Goal: Feedback & Contribution: Contribute content

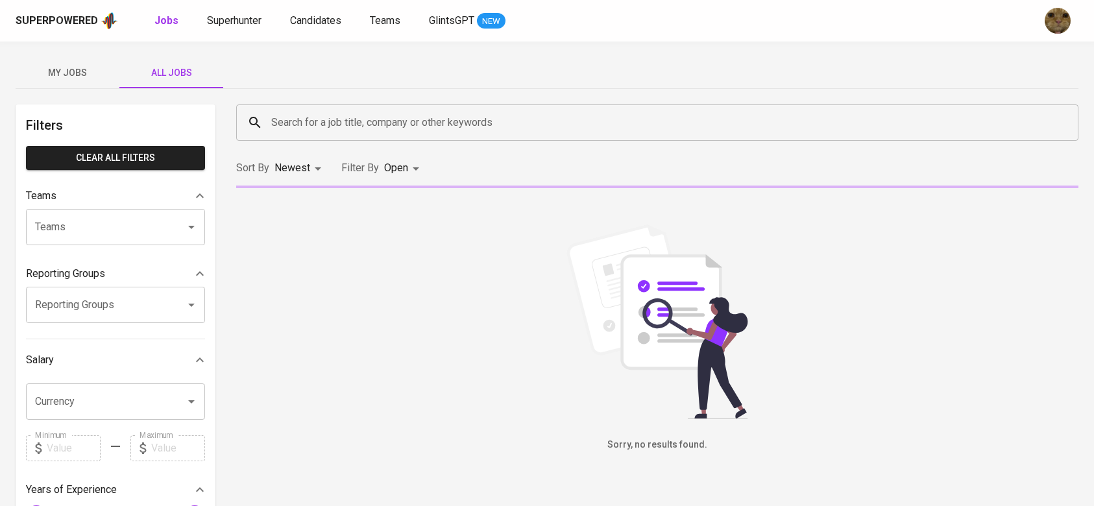
click at [372, 121] on input "Search for a job title, company or other keywords" at bounding box center [660, 122] width 785 height 25
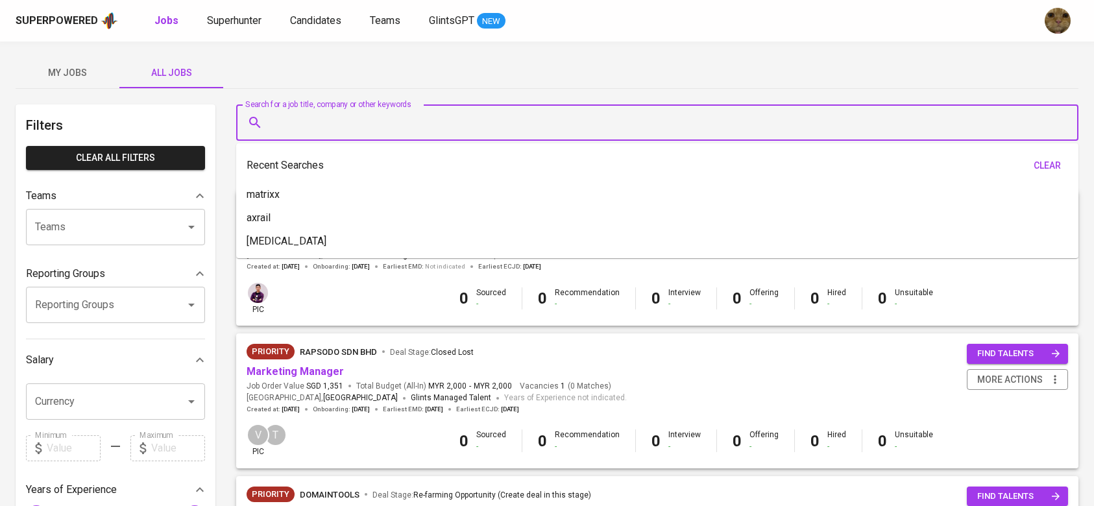
click at [372, 121] on input "Search for a job title, company or other keywords" at bounding box center [660, 122] width 785 height 25
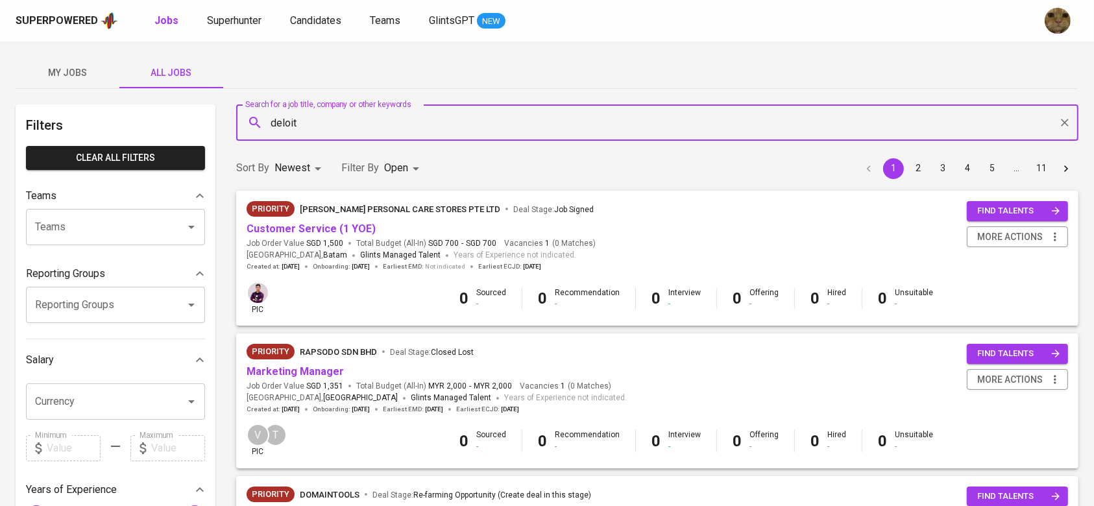
type input "deloitt"
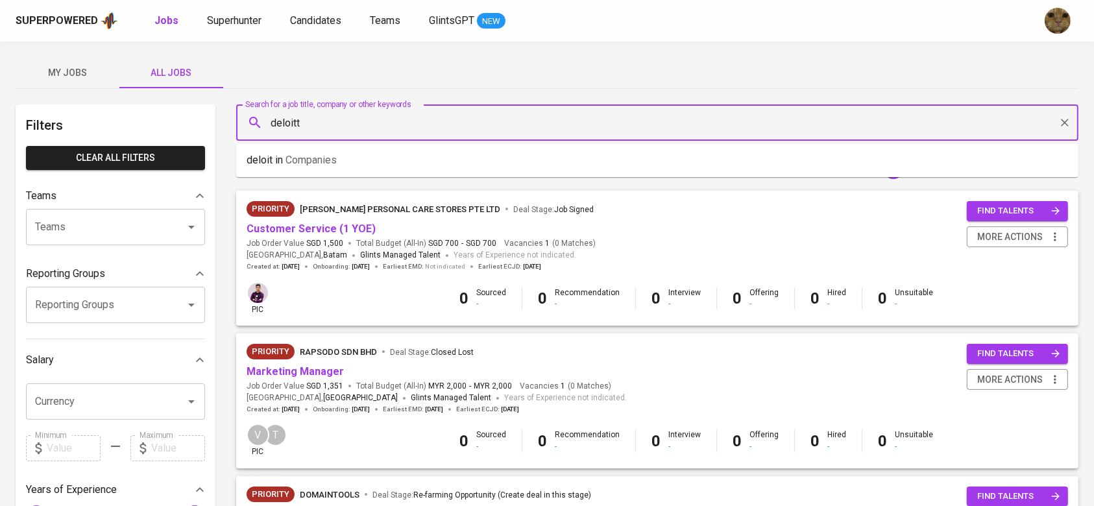
type input "deloitte"
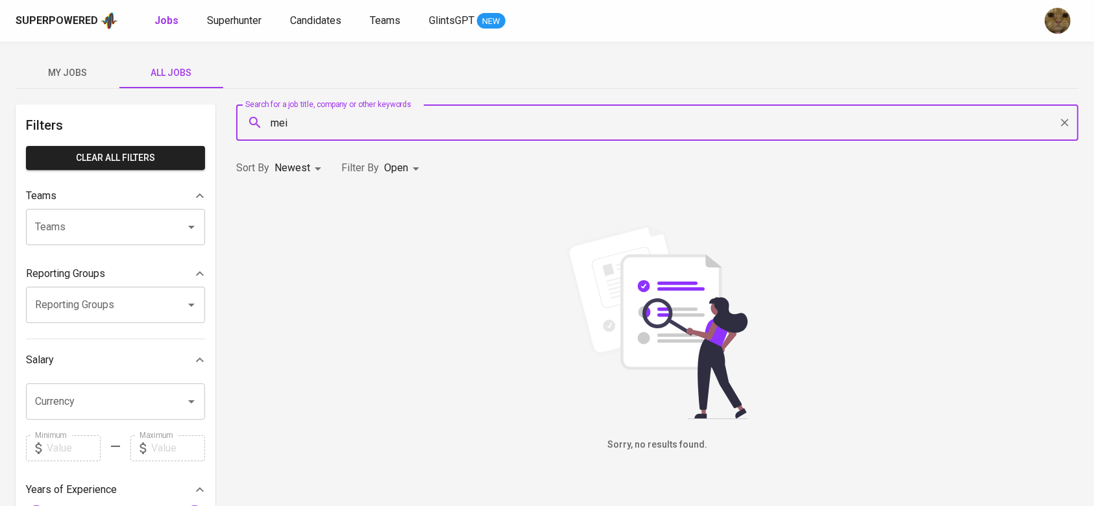
click at [297, 122] on input "mei" at bounding box center [660, 122] width 785 height 25
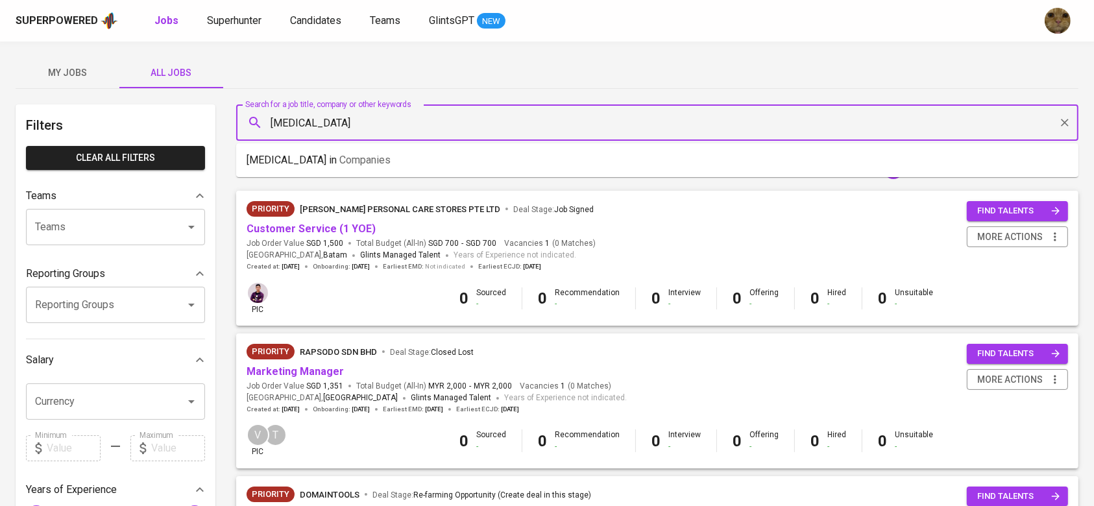
type input "meridia"
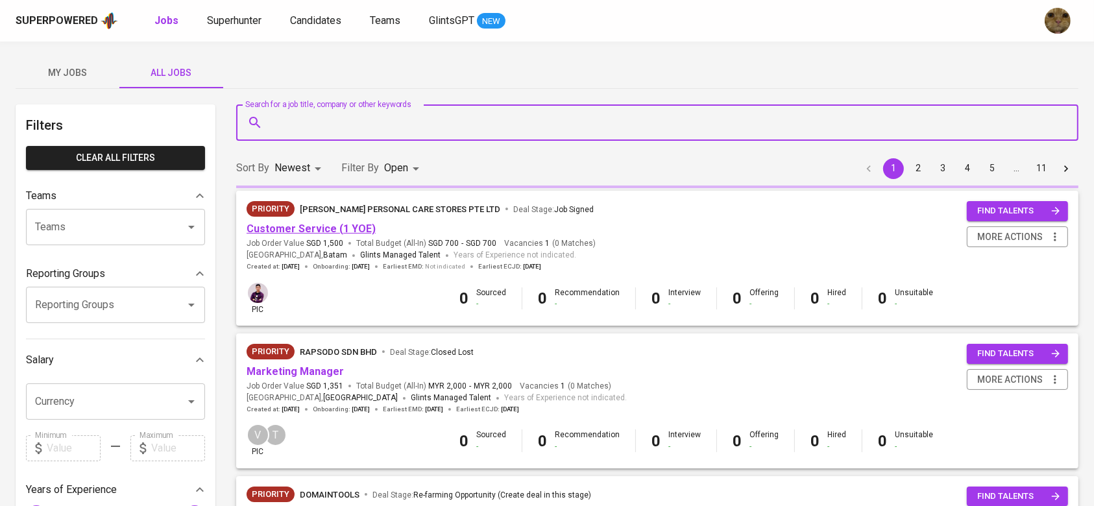
click at [313, 229] on link "Customer Service (1 YOE)" at bounding box center [311, 229] width 129 height 12
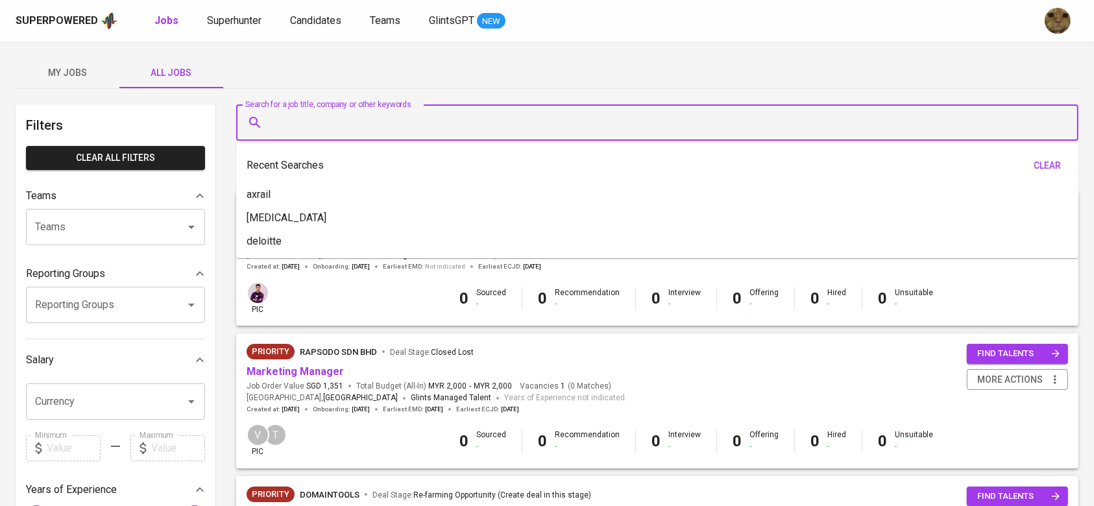
click at [320, 127] on input "Search for a job title, company or other keywords" at bounding box center [660, 122] width 785 height 25
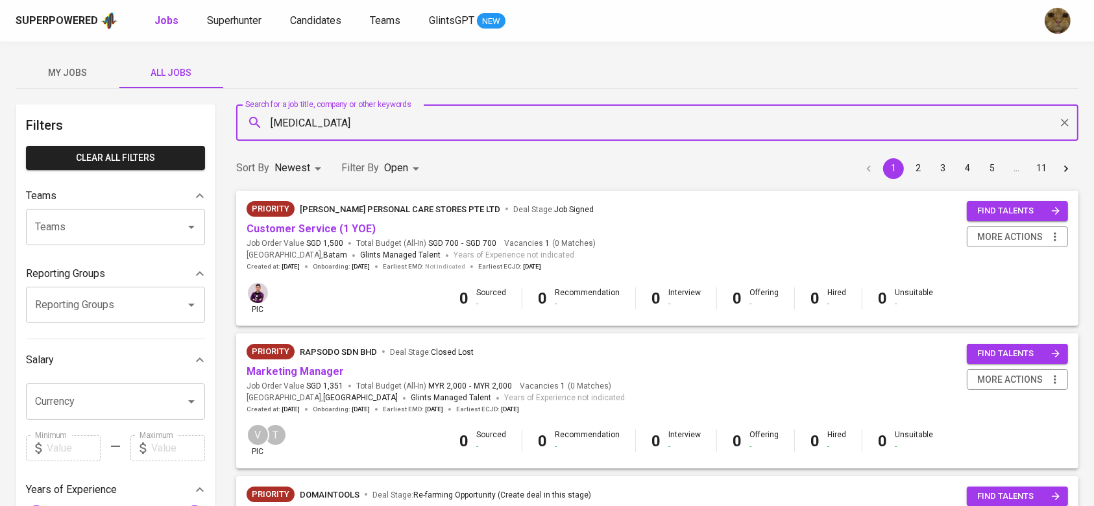
type input "meridia"
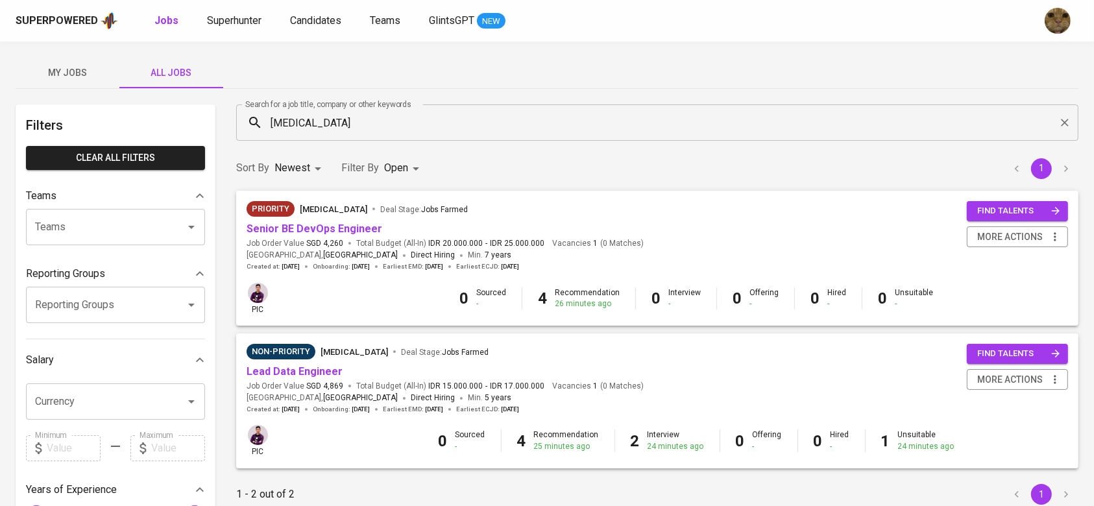
click at [295, 219] on div "Priority Meridia Deal Stage : Jobs Farmed" at bounding box center [445, 211] width 397 height 21
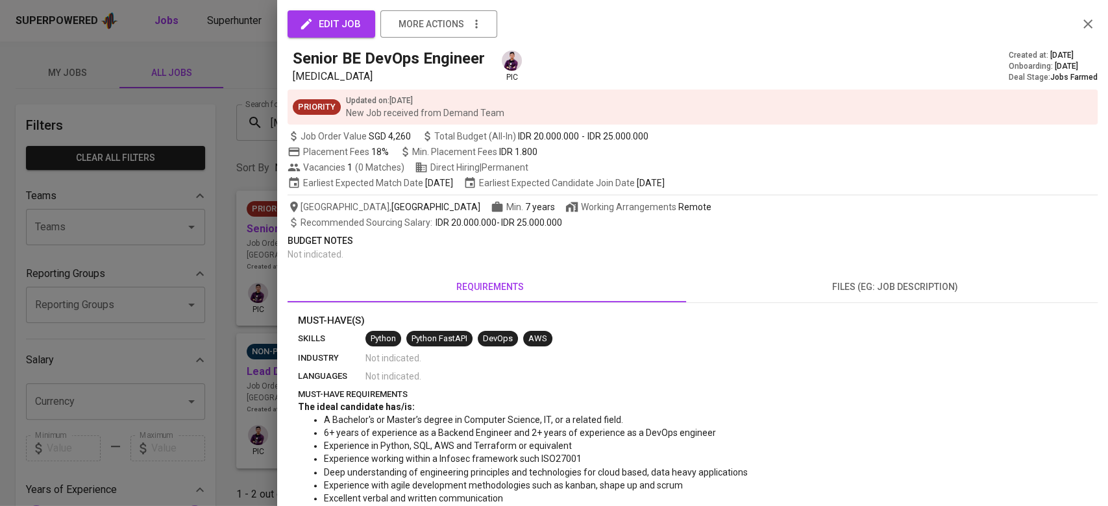
click at [243, 244] on div at bounding box center [554, 253] width 1108 height 506
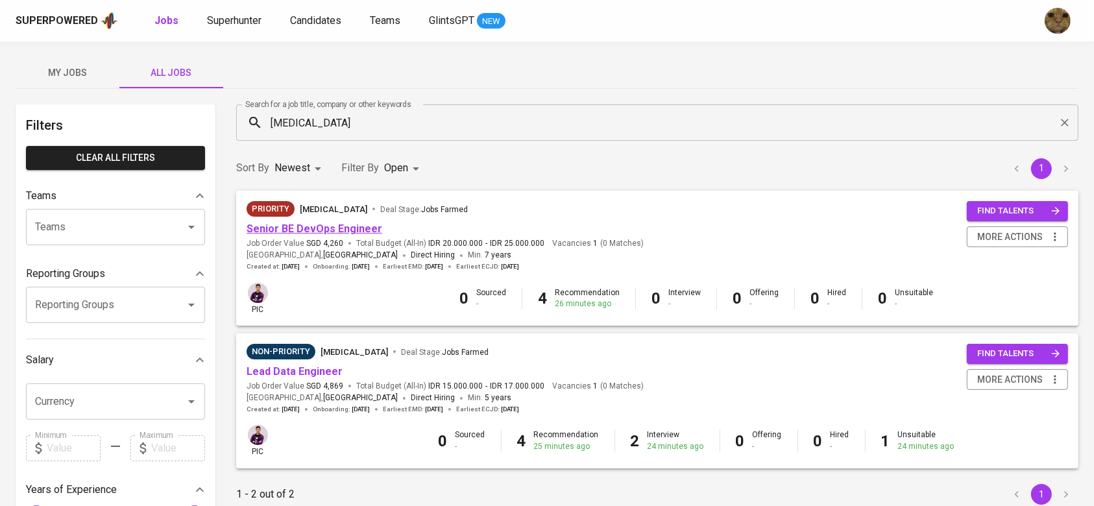
click at [269, 232] on link "Senior BE DevOps Engineer" at bounding box center [315, 229] width 136 height 12
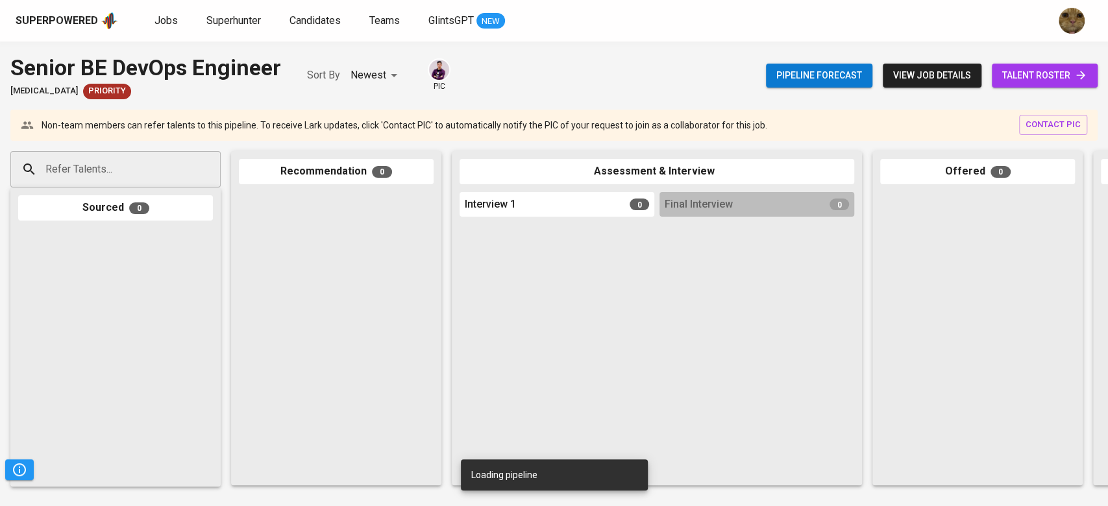
click at [134, 162] on input "Refer Talents..." at bounding box center [110, 169] width 136 height 25
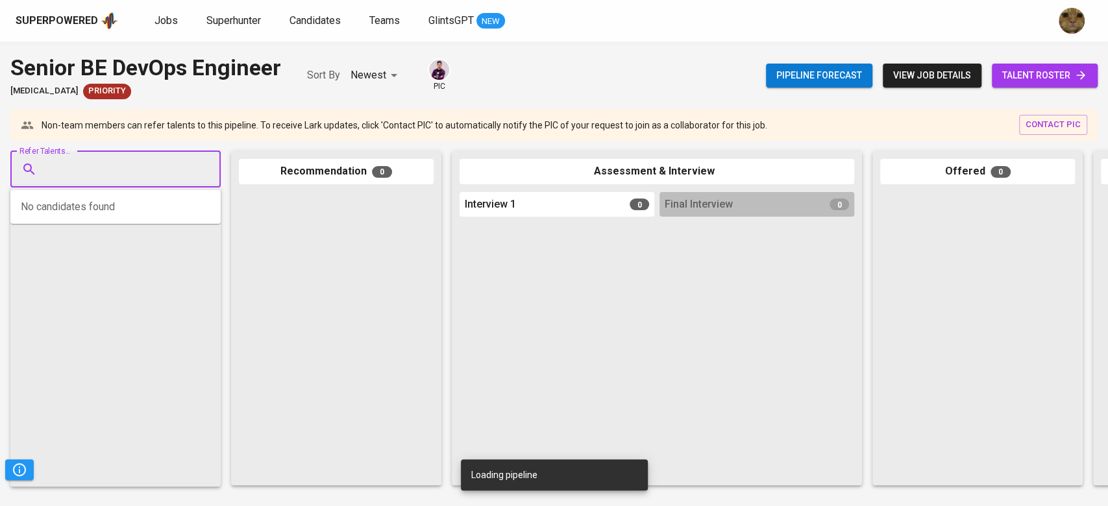
paste input "ichsannuur66@gmail.com"
type input "ichsannuur66@gmail.com"
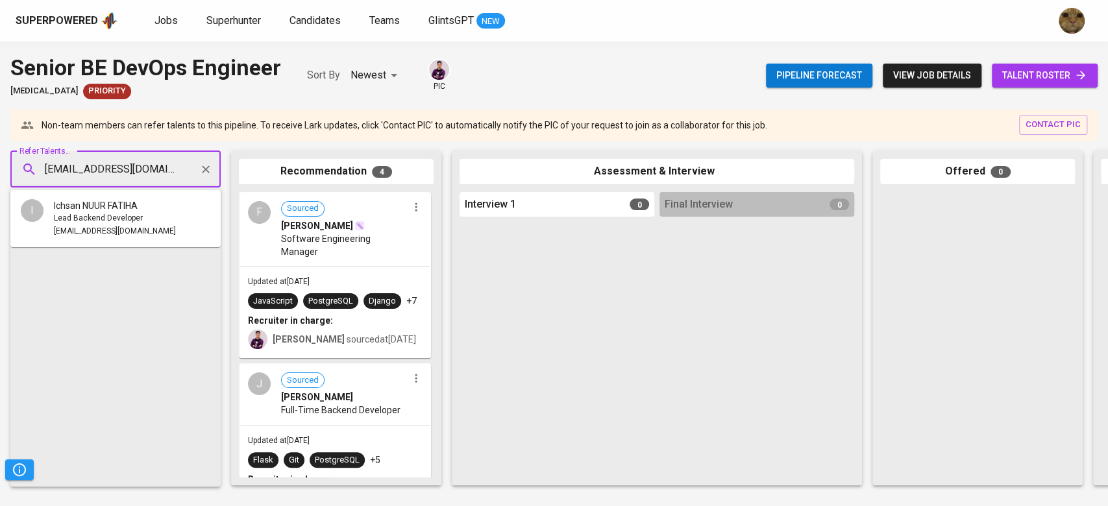
click at [99, 213] on span "Lead Backend Developer" at bounding box center [98, 218] width 89 height 13
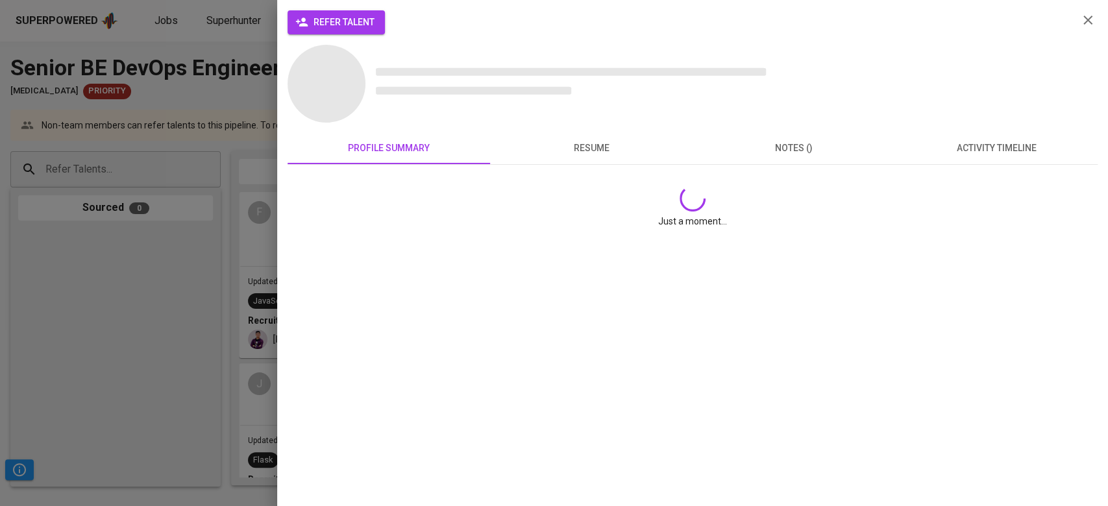
click at [350, 21] on span "refer talent" at bounding box center [336, 22] width 77 height 16
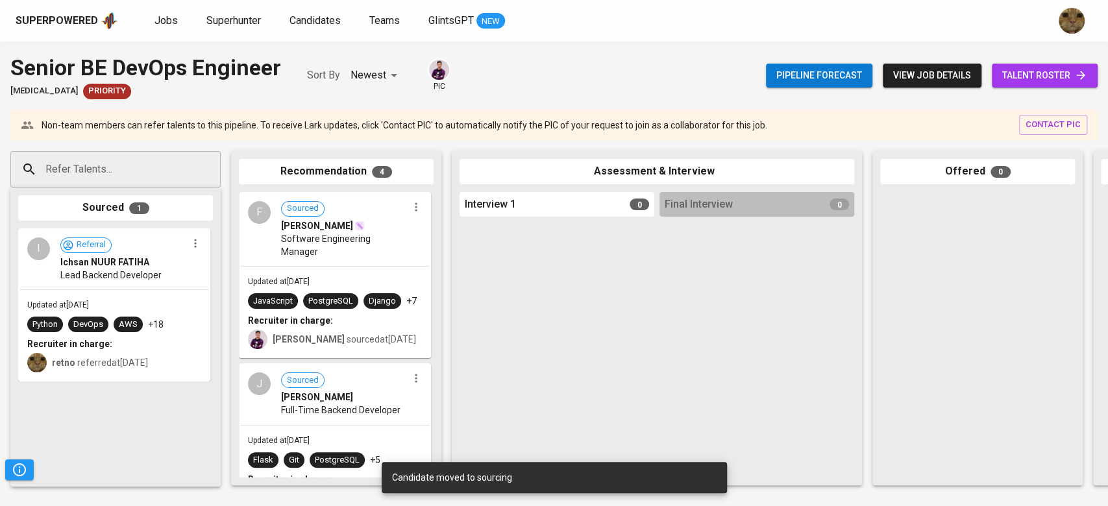
drag, startPoint x: 114, startPoint y: 302, endPoint x: 199, endPoint y: 302, distance: 85.6
click at [199, 302] on div "Updated at Aug 29, 2025 Python DevOps AWS +18 Recruiter in charge: retno referr…" at bounding box center [113, 335] width 189 height 91
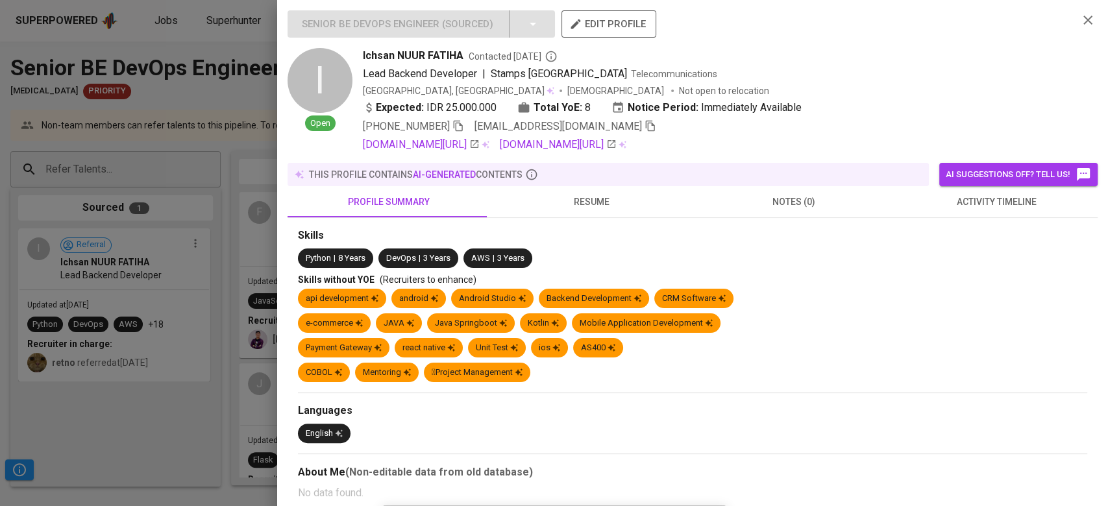
click at [228, 389] on div at bounding box center [554, 253] width 1108 height 506
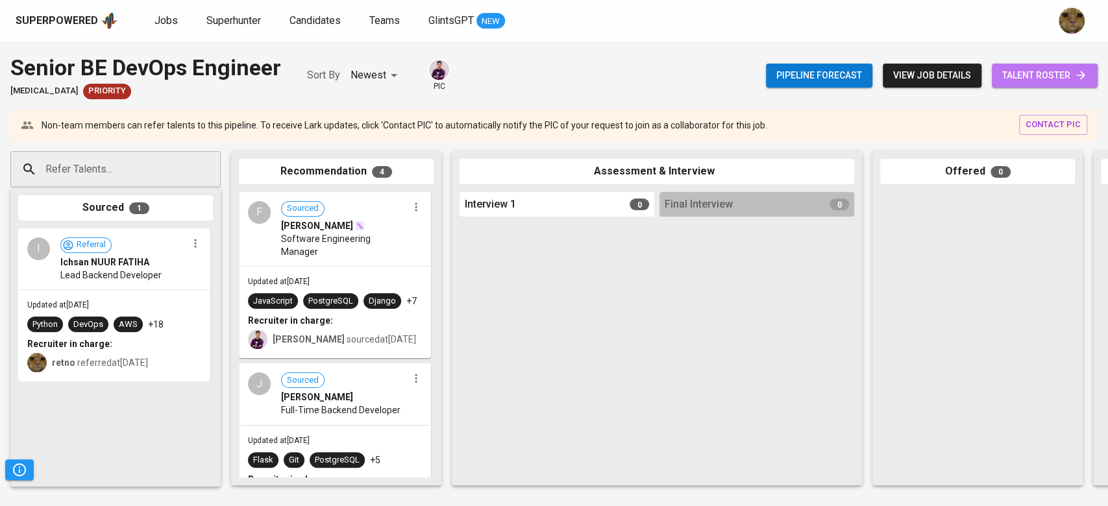
click at [1016, 80] on span "talent roster" at bounding box center [1044, 75] width 85 height 16
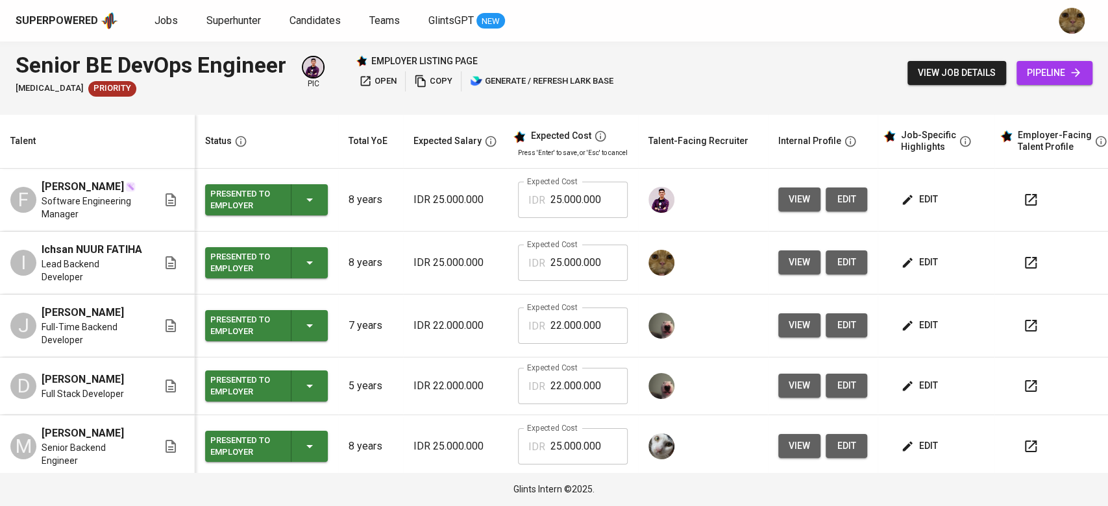
click at [1046, 209] on div at bounding box center [1064, 199] width 99 height 31
click at [1037, 201] on button "button" at bounding box center [1030, 199] width 31 height 31
click at [1029, 257] on icon "button" at bounding box center [1031, 263] width 12 height 12
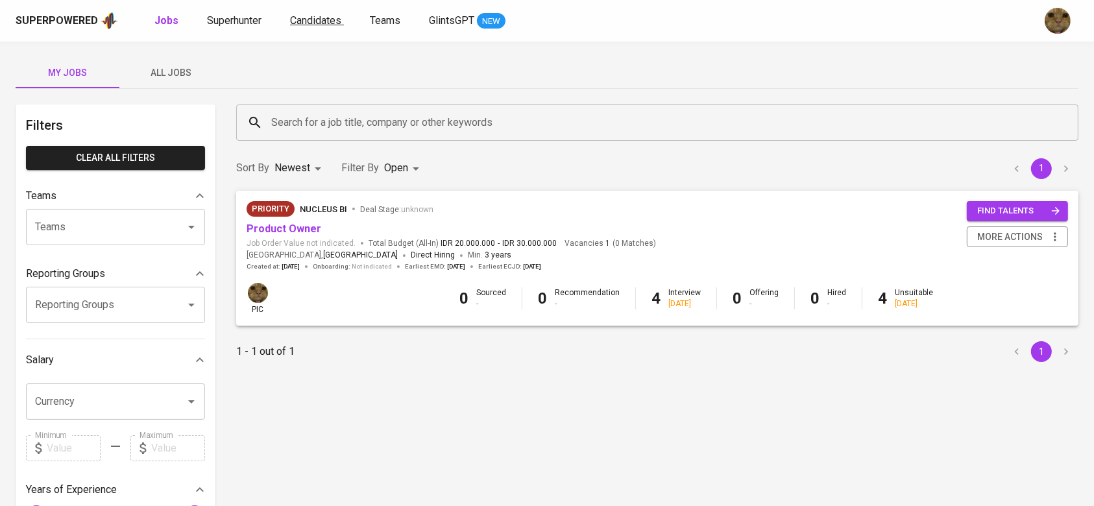
click at [315, 25] on span "Candidates" at bounding box center [315, 20] width 51 height 12
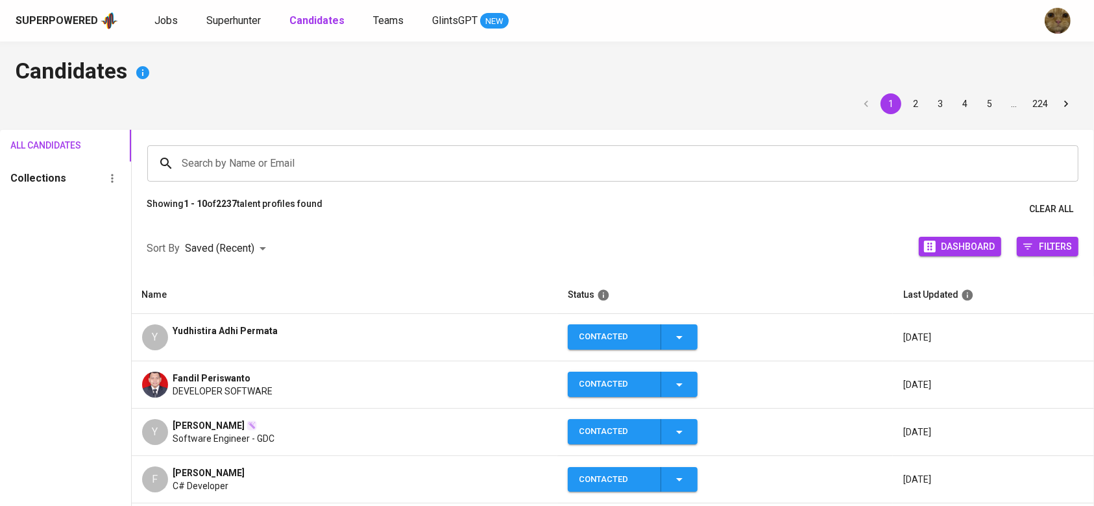
click at [194, 161] on input "Search by Name or Email" at bounding box center [616, 163] width 875 height 25
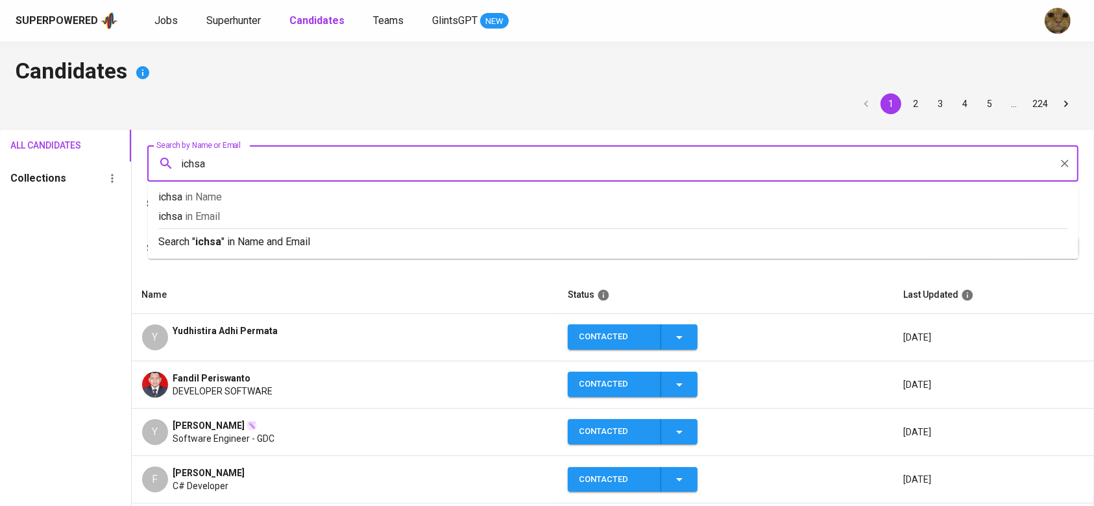
type input "ichsan"
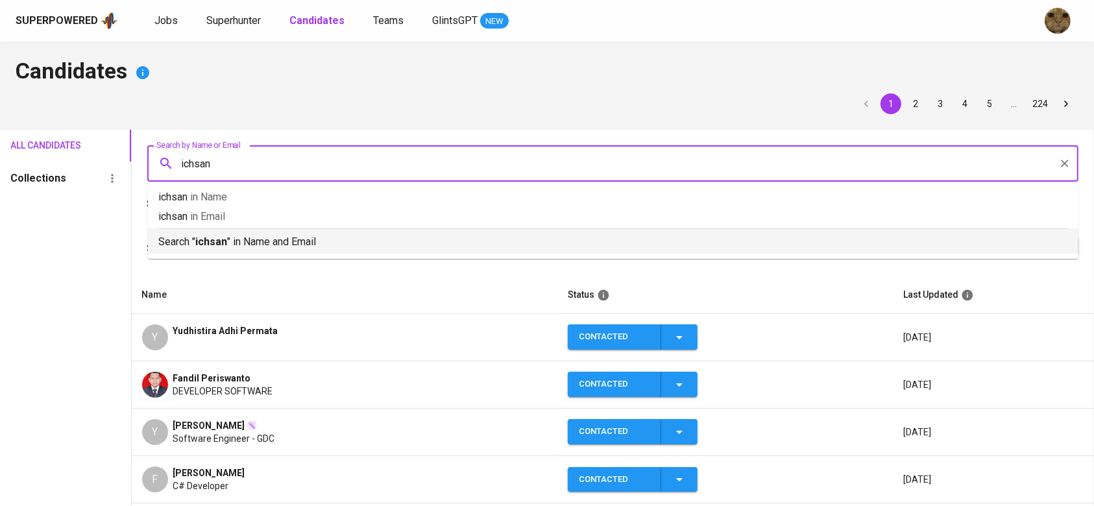
click at [249, 247] on p "Search " ichsan " in Name and Email" at bounding box center [613, 242] width 910 height 16
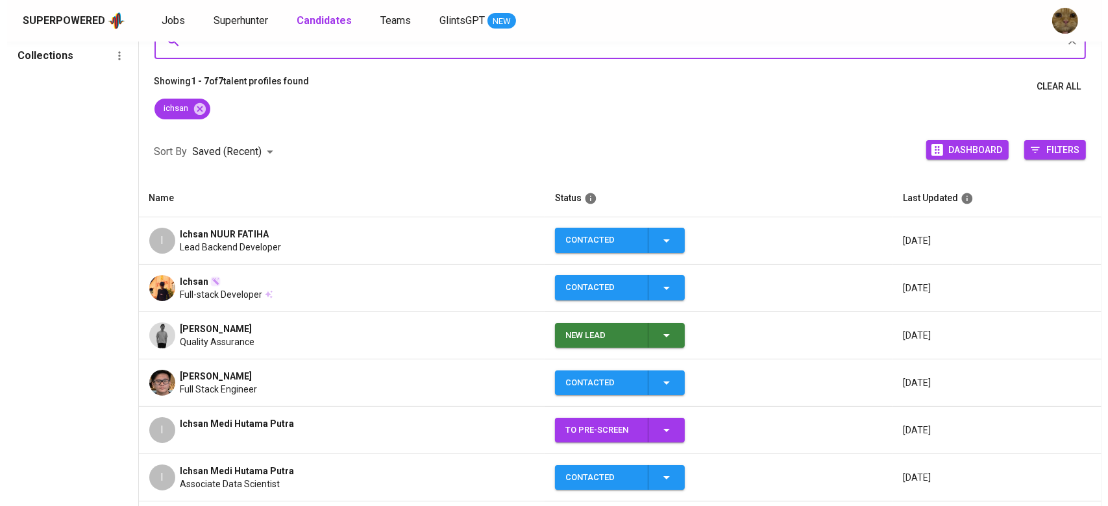
scroll to position [130, 0]
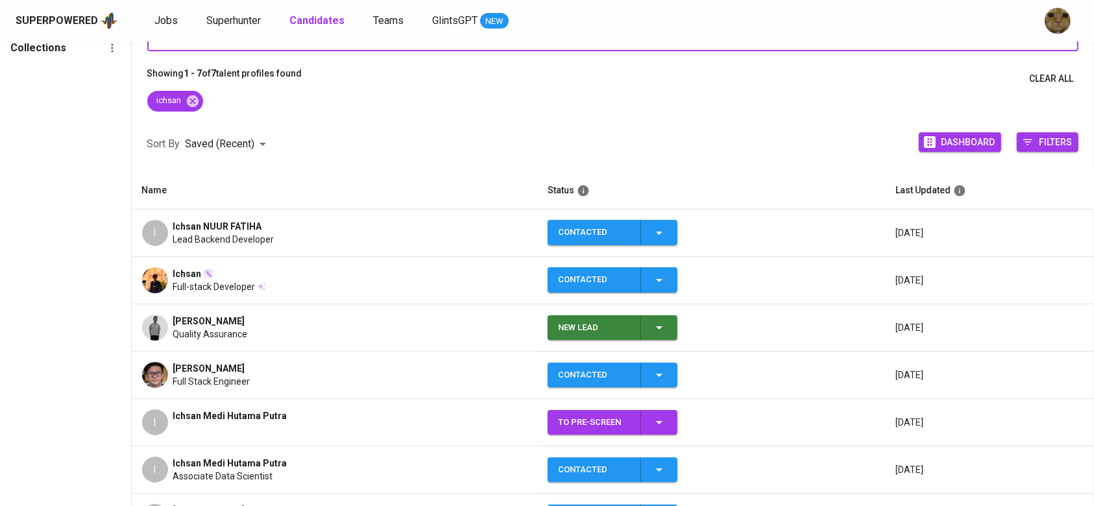
click at [203, 233] on span "Lead Backend Developer" at bounding box center [223, 239] width 101 height 13
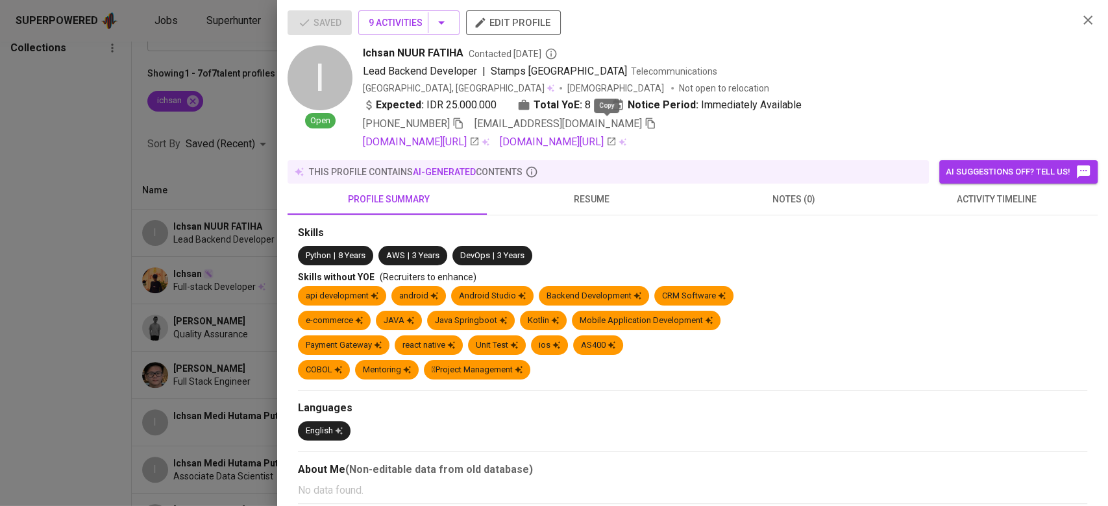
click at [646, 124] on icon "button" at bounding box center [650, 123] width 9 height 11
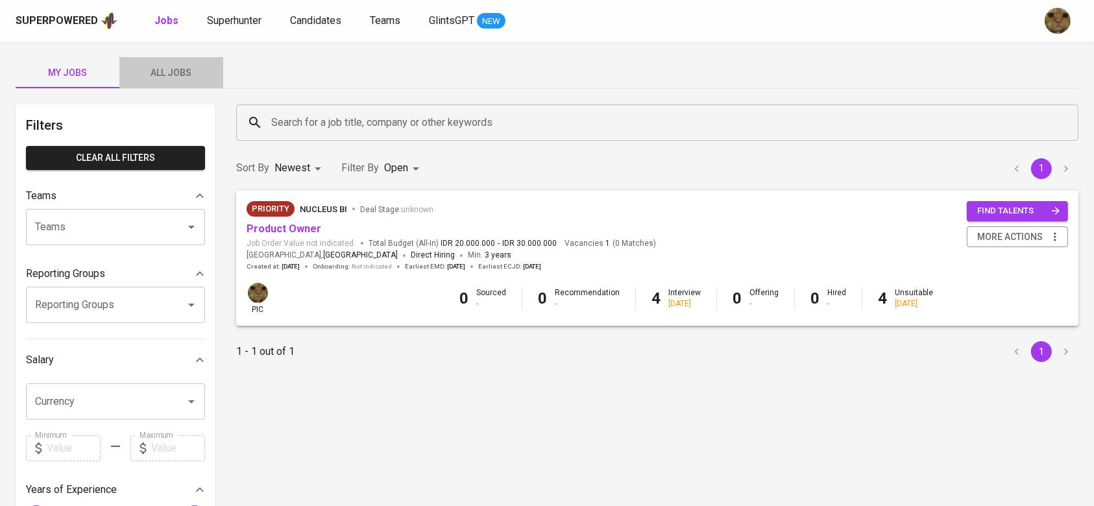
drag, startPoint x: 0, startPoint y: 0, endPoint x: 182, endPoint y: 77, distance: 197.4
click at [182, 77] on span "All Jobs" at bounding box center [171, 73] width 88 height 16
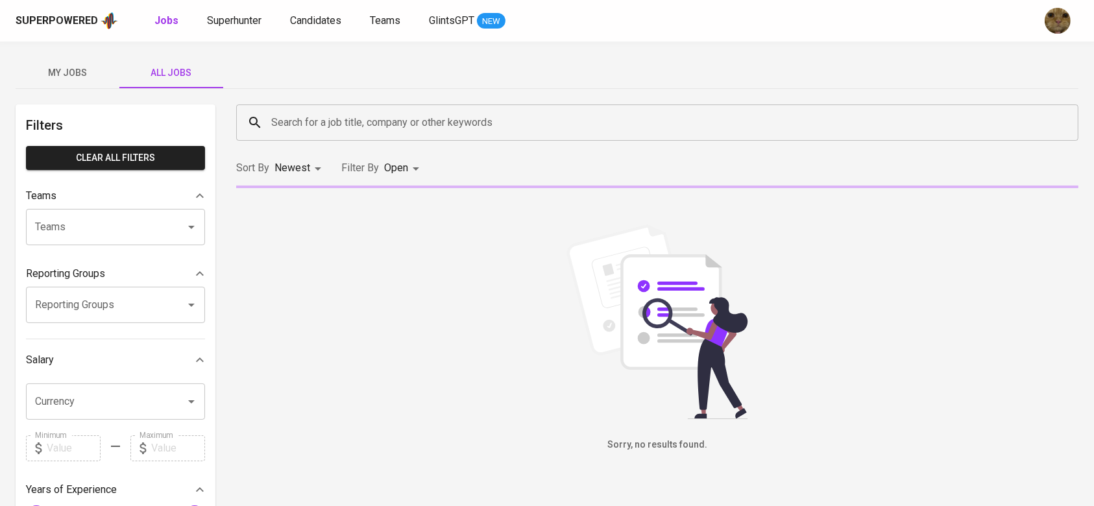
click at [67, 78] on span "My Jobs" at bounding box center [67, 73] width 88 height 16
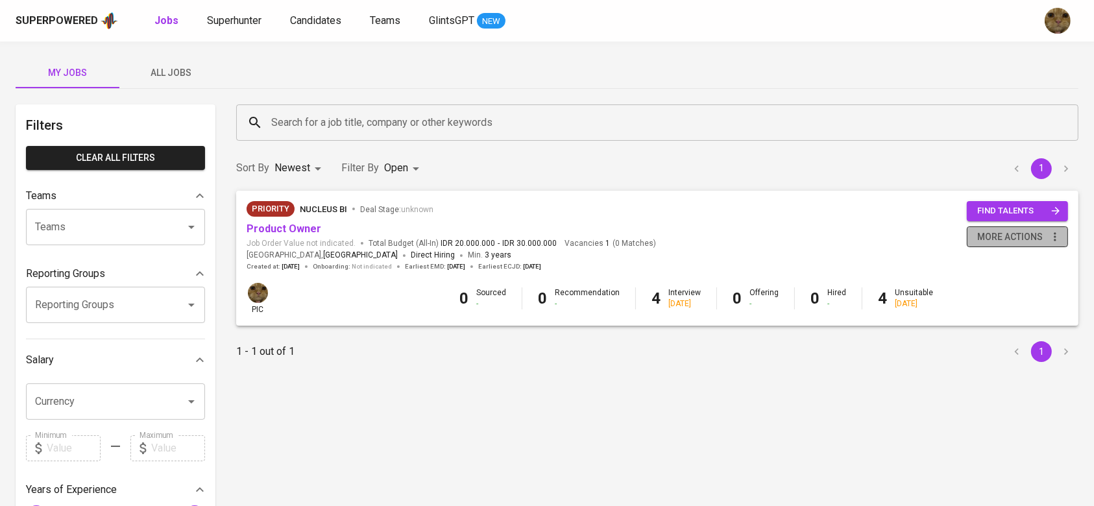
click at [999, 234] on span "more actions" at bounding box center [1010, 237] width 66 height 16
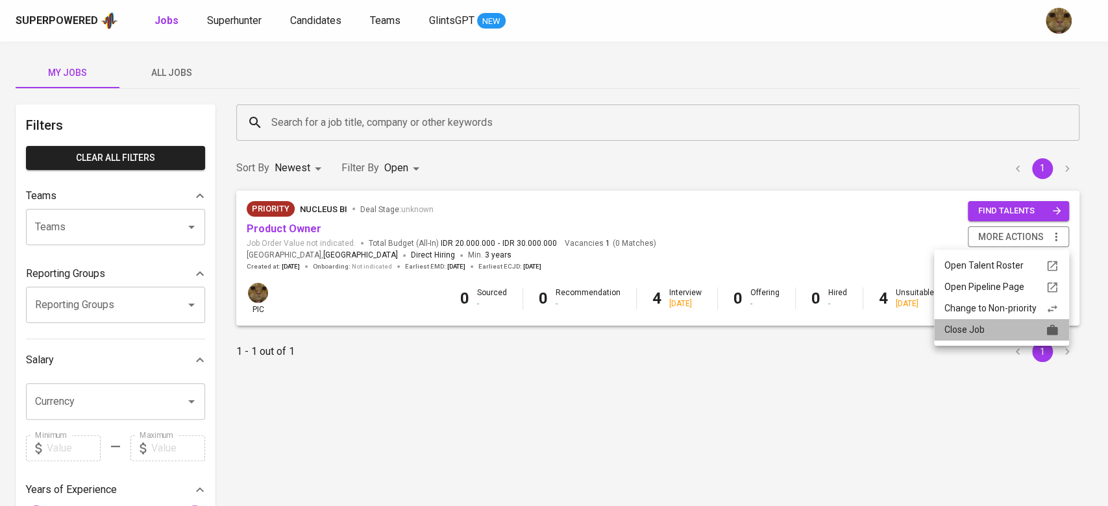
click at [950, 324] on div "Close Job" at bounding box center [1001, 330] width 114 height 14
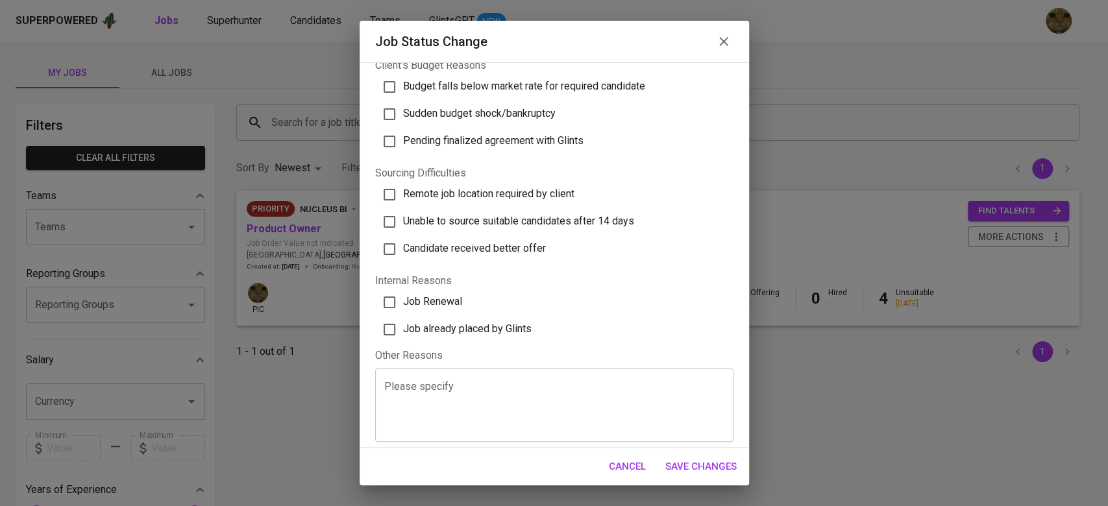
scroll to position [352, 0]
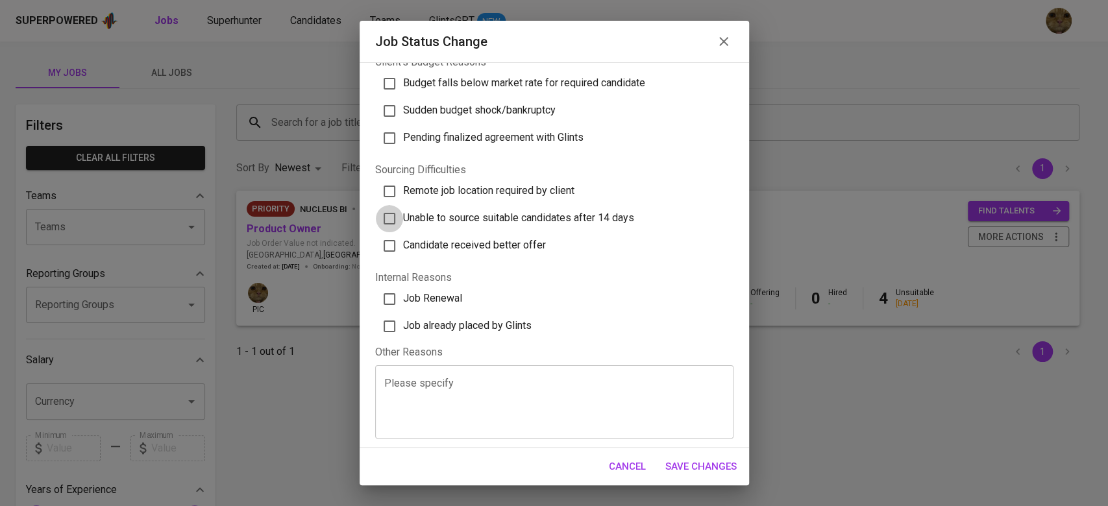
click at [389, 213] on input "Unable to source suitable candidates after 14 days" at bounding box center [389, 218] width 27 height 27
checkbox input "true"
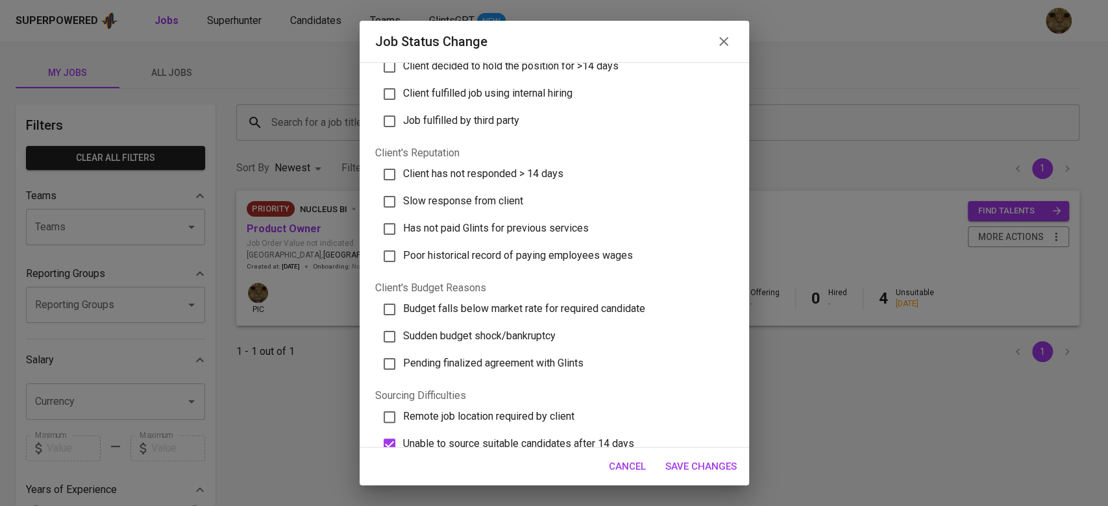
scroll to position [206, 0]
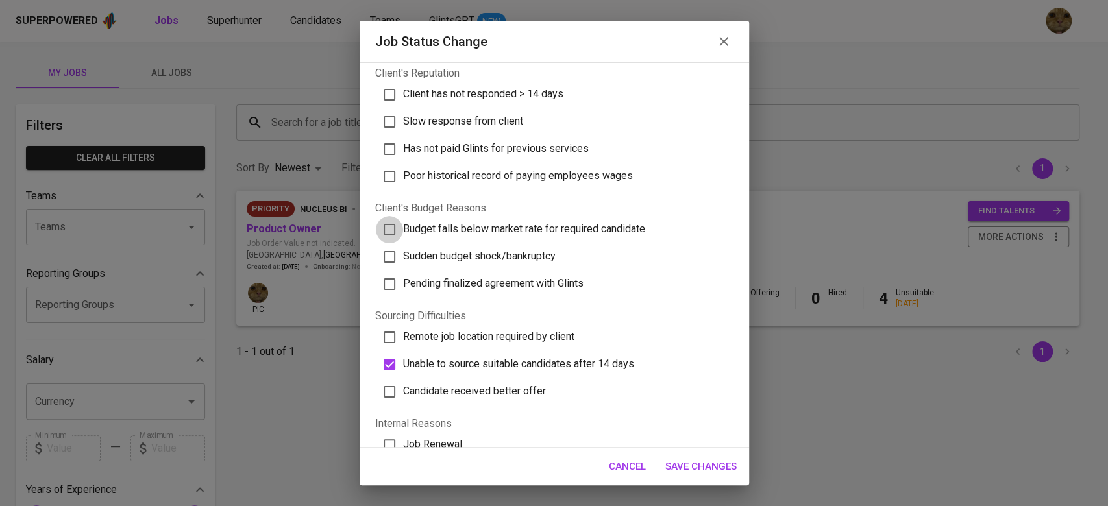
click at [390, 230] on input "Budget falls below market rate for required candidate" at bounding box center [389, 229] width 27 height 27
checkbox input "true"
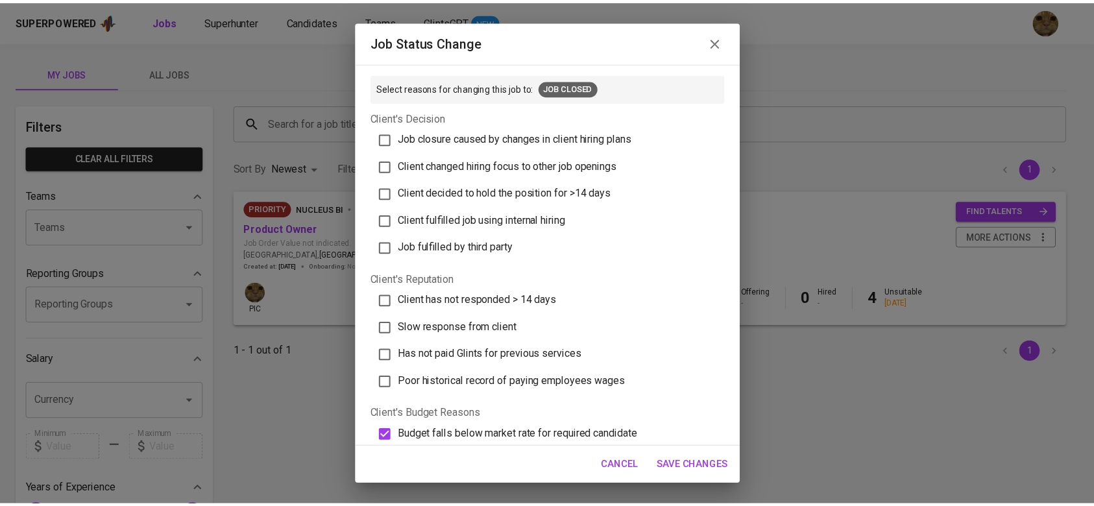
scroll to position [354, 0]
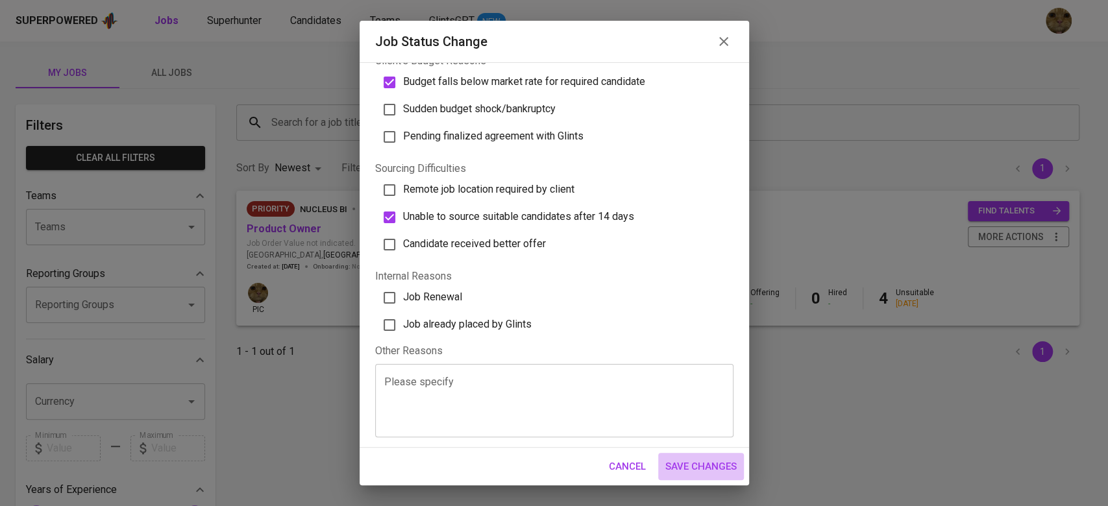
click at [680, 469] on span "Save Changes" at bounding box center [700, 466] width 71 height 17
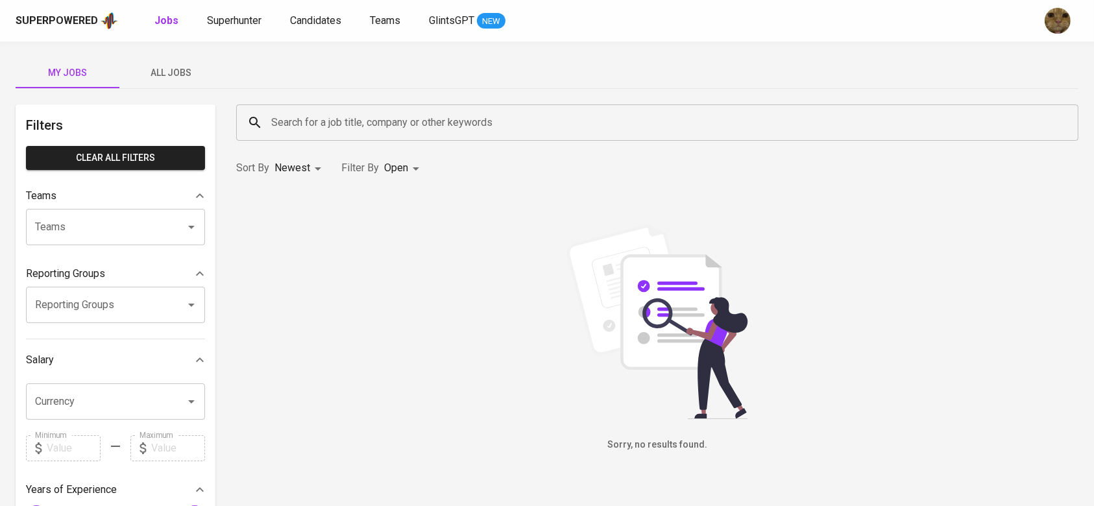
click at [147, 77] on span "All Jobs" at bounding box center [171, 73] width 88 height 16
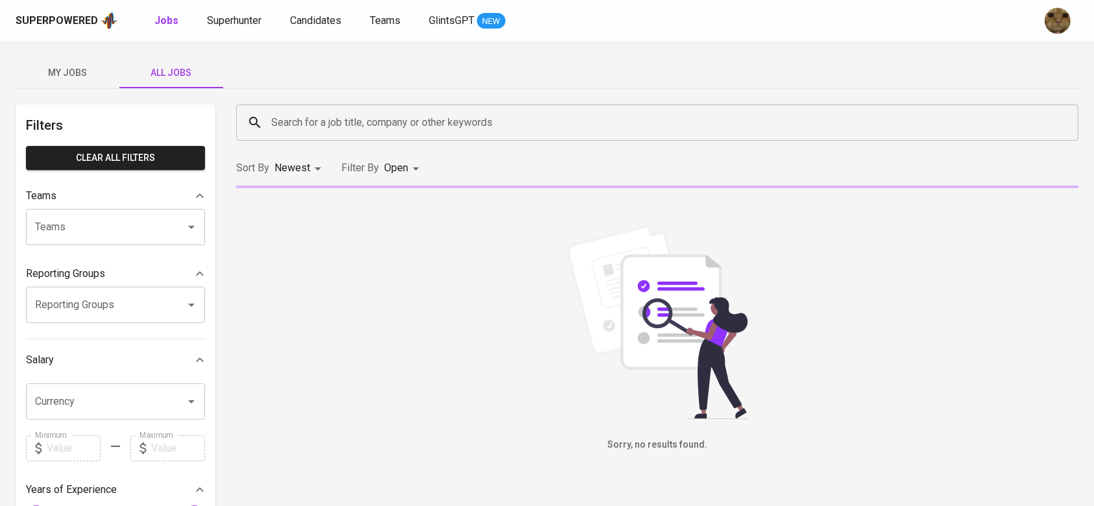
click at [370, 130] on input "Search for a job title, company or other keywords" at bounding box center [660, 122] width 785 height 25
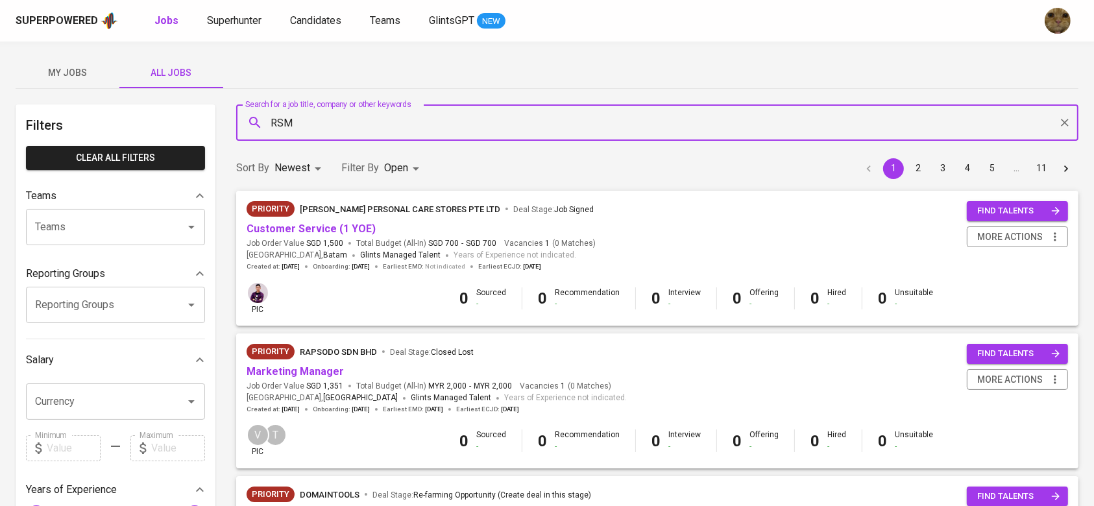
type input "RSM"
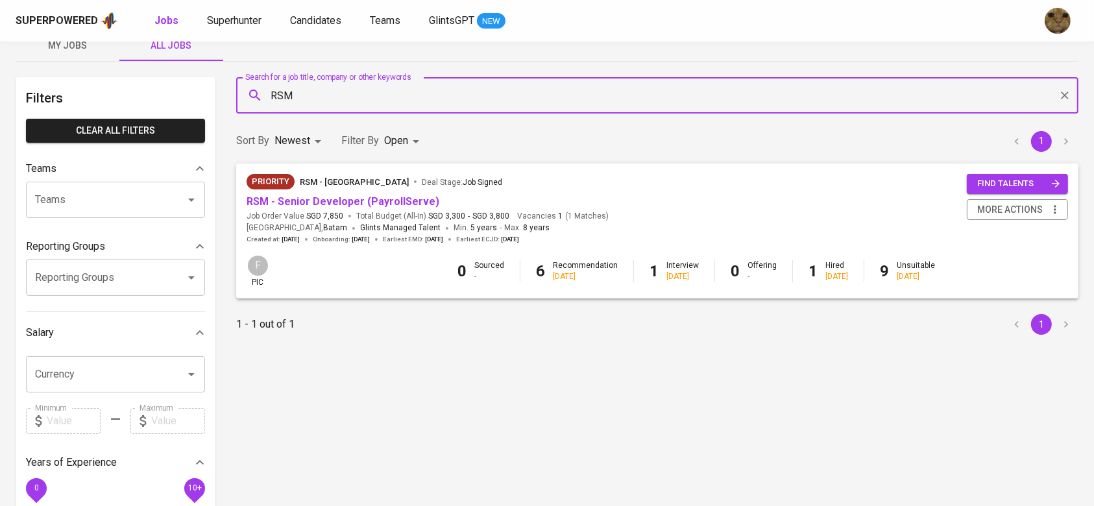
scroll to position [31, 0]
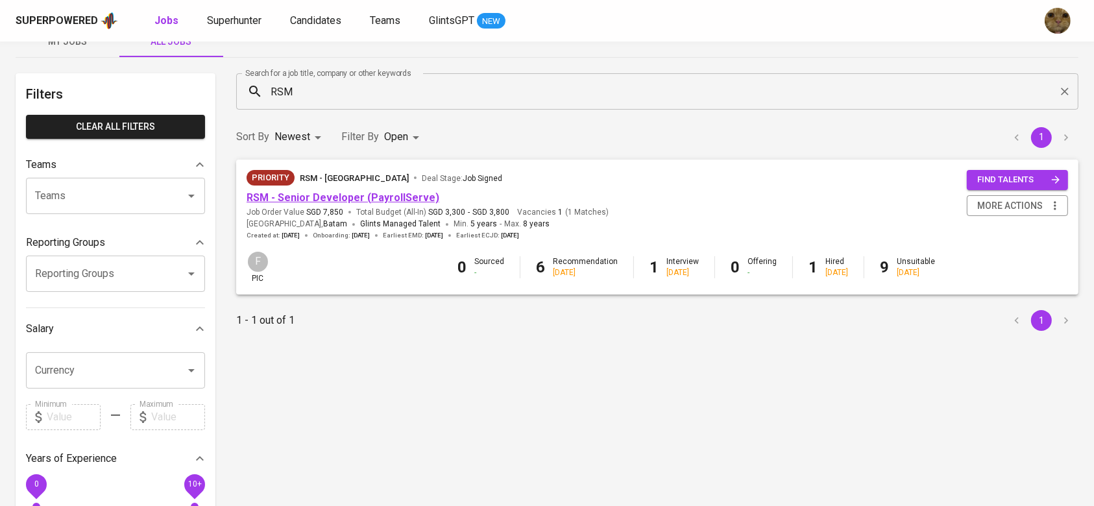
click at [318, 193] on link "RSM - Senior Developer (PayrollServe)" at bounding box center [343, 197] width 193 height 12
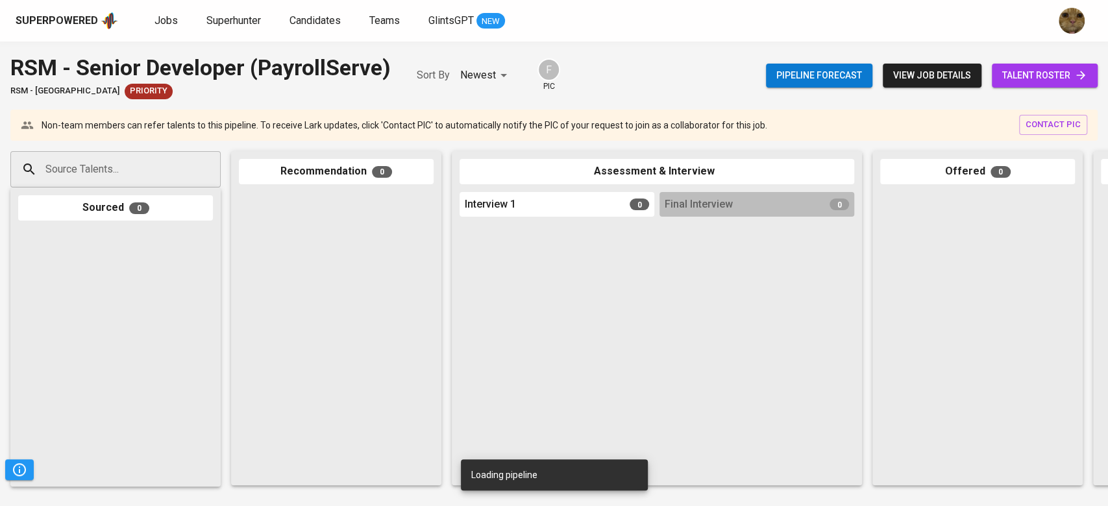
click at [1038, 75] on span "talent roster" at bounding box center [1044, 75] width 85 height 16
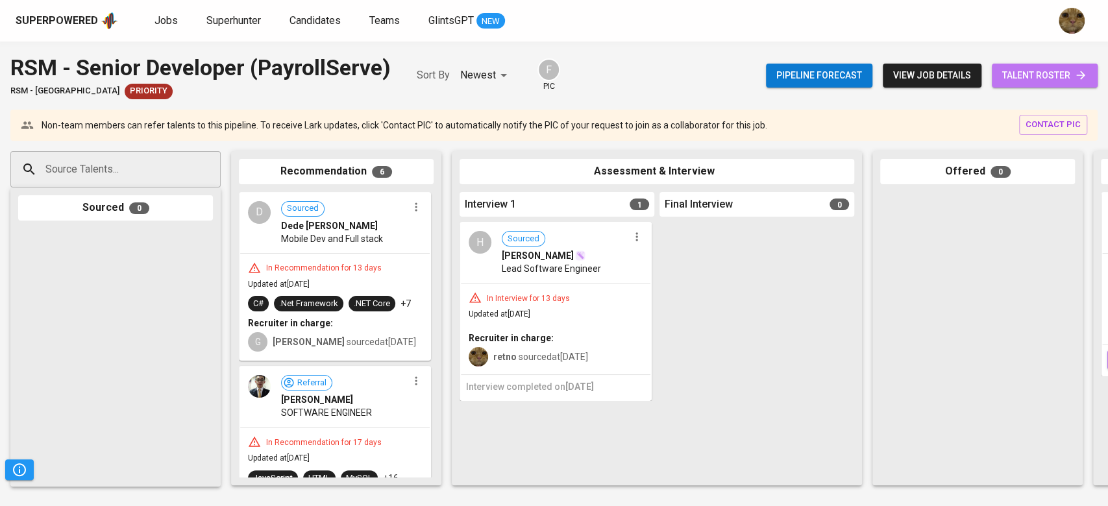
click at [1038, 75] on span "talent roster" at bounding box center [1044, 75] width 85 height 16
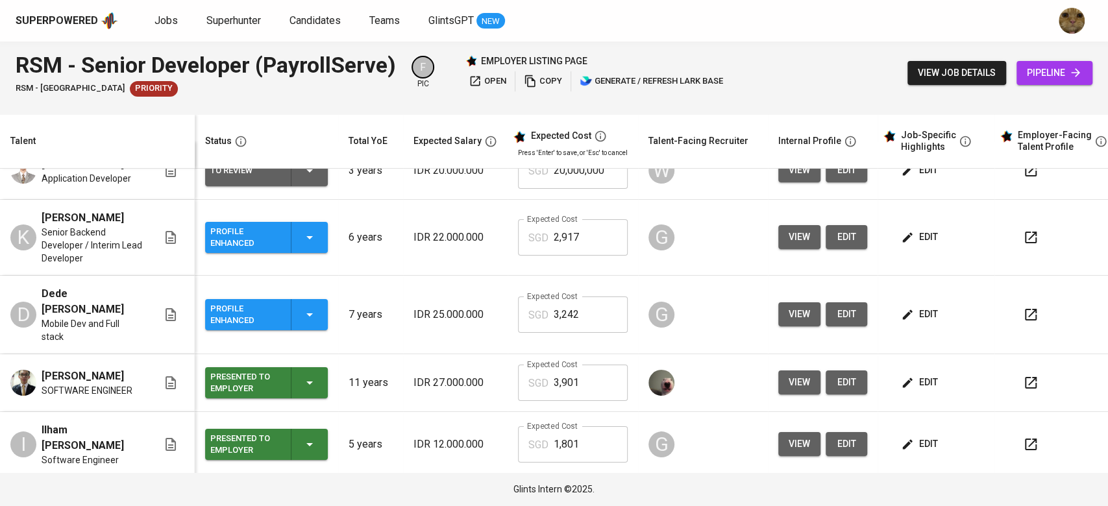
scroll to position [27, 0]
click at [798, 309] on span "view" at bounding box center [798, 314] width 21 height 16
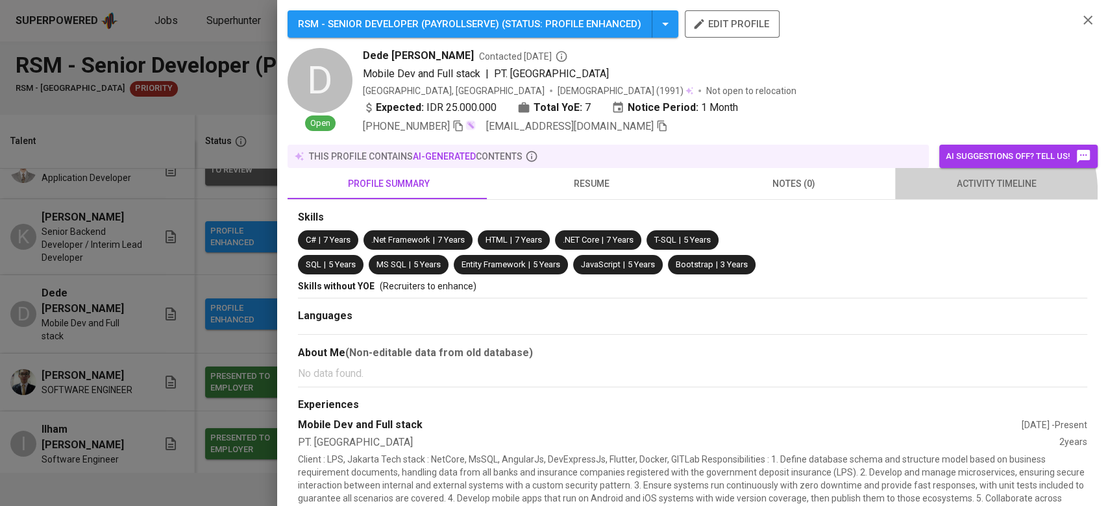
click at [964, 192] on button "activity timeline" at bounding box center [996, 183] width 202 height 31
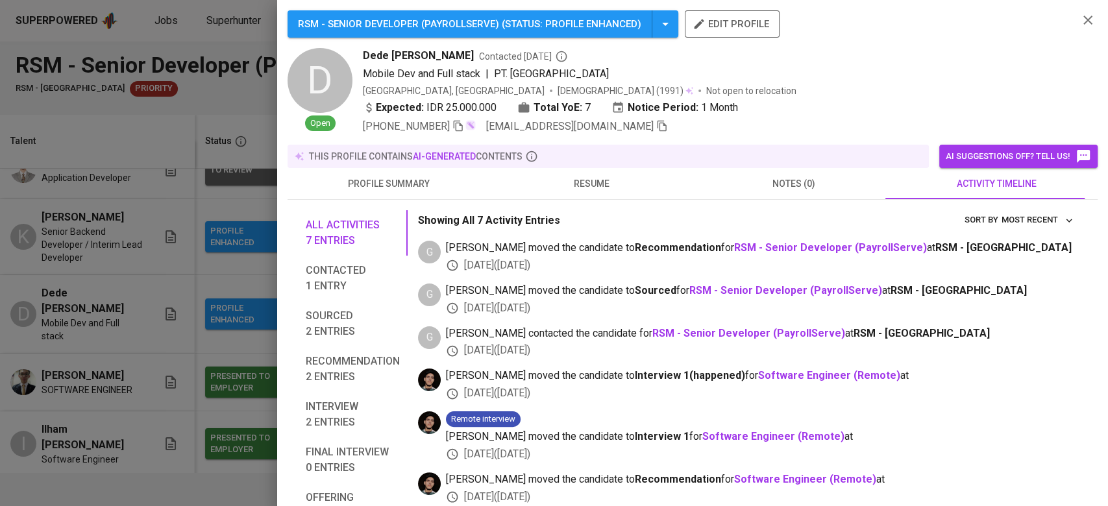
click at [126, 335] on div at bounding box center [554, 253] width 1108 height 506
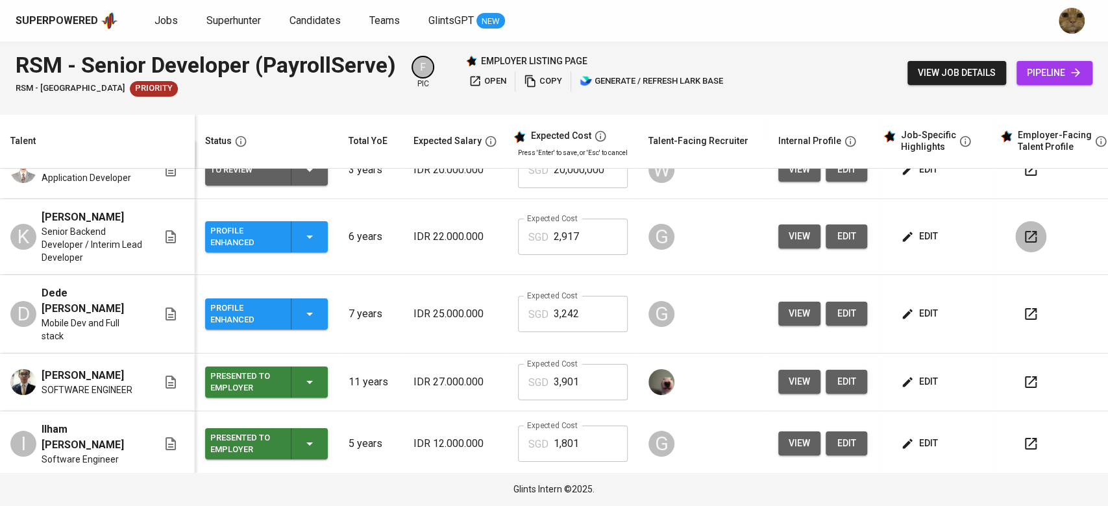
click at [1033, 236] on icon "button" at bounding box center [1031, 237] width 16 height 16
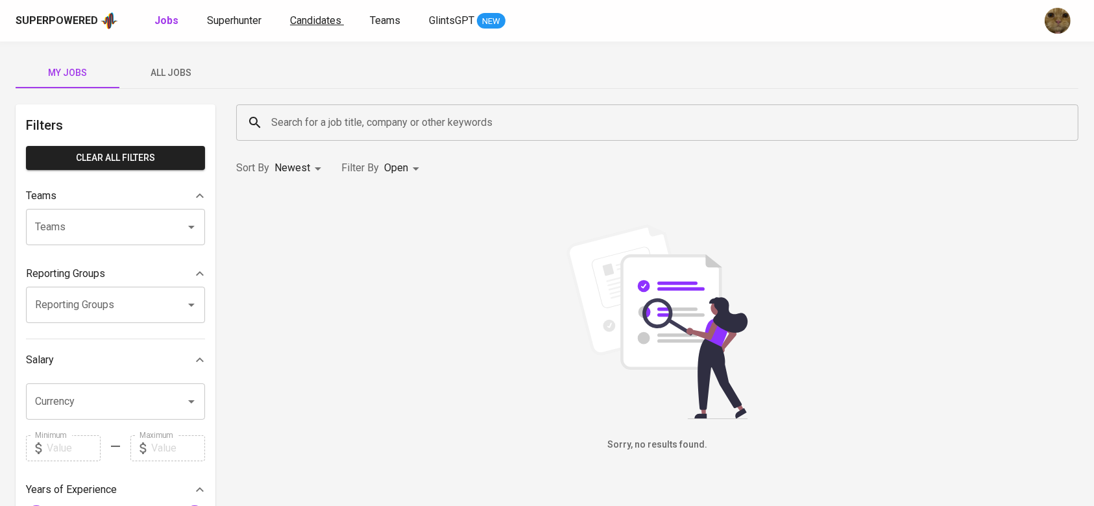
click at [315, 16] on span "Candidates" at bounding box center [315, 20] width 51 height 12
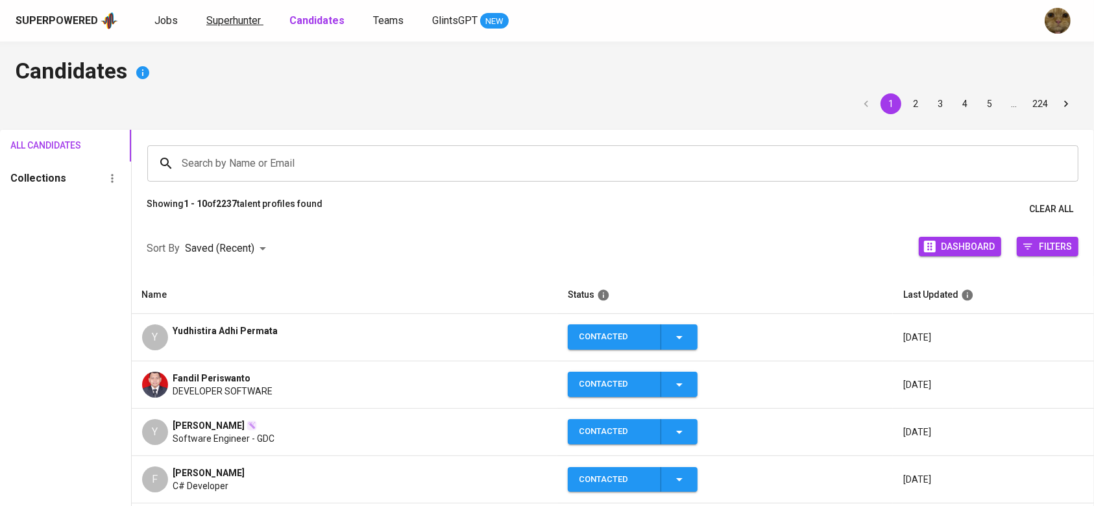
click at [260, 16] on link "Superhunter" at bounding box center [234, 21] width 57 height 16
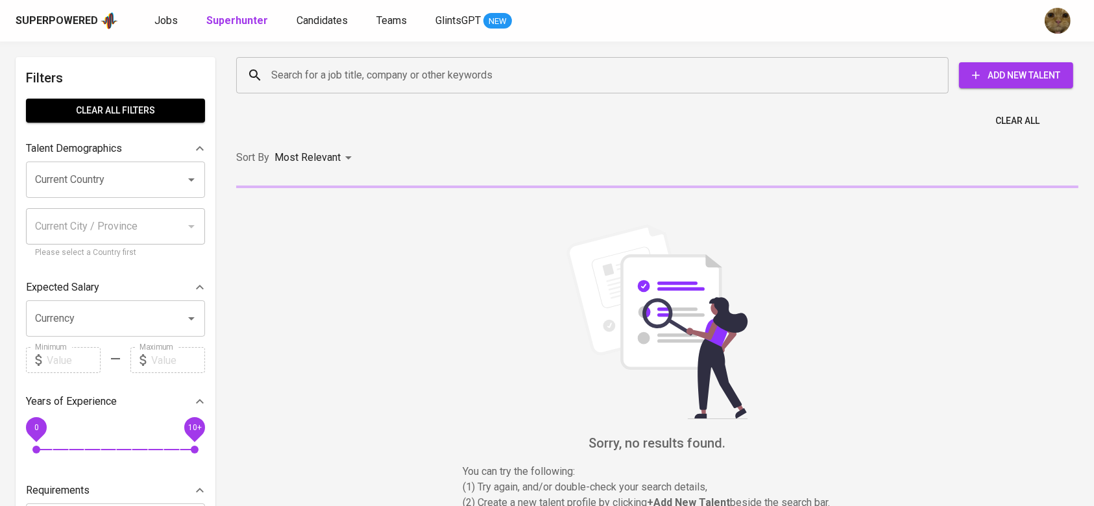
click at [303, 86] on input "Search for a job title, company or other keywords" at bounding box center [595, 75] width 655 height 25
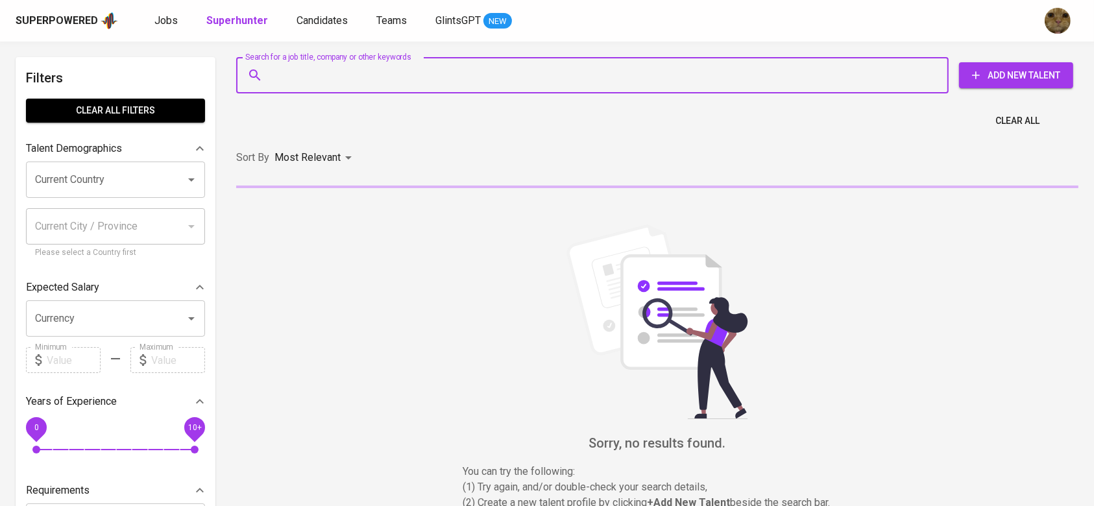
paste input "[EMAIL_ADDRESS][DOMAIN_NAME]"
type input "[EMAIL_ADDRESS][DOMAIN_NAME]"
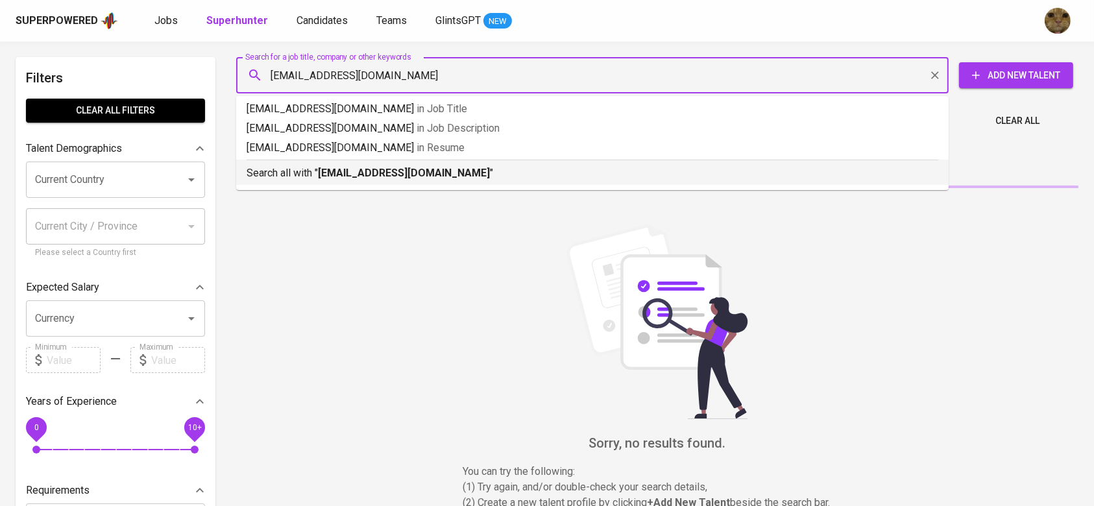
click at [308, 169] on p "Search all with " [EMAIL_ADDRESS][DOMAIN_NAME] "" at bounding box center [593, 173] width 692 height 16
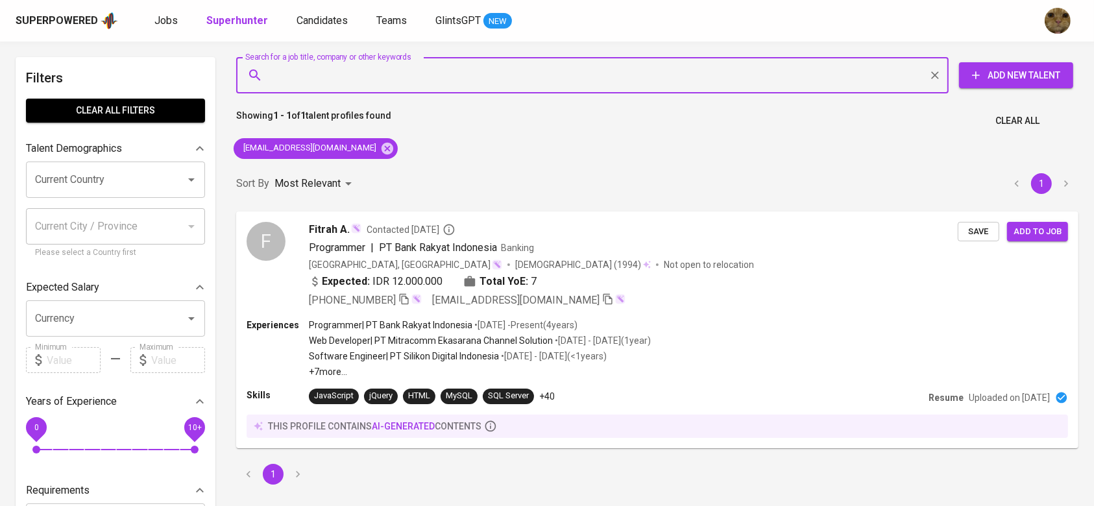
scroll to position [100, 0]
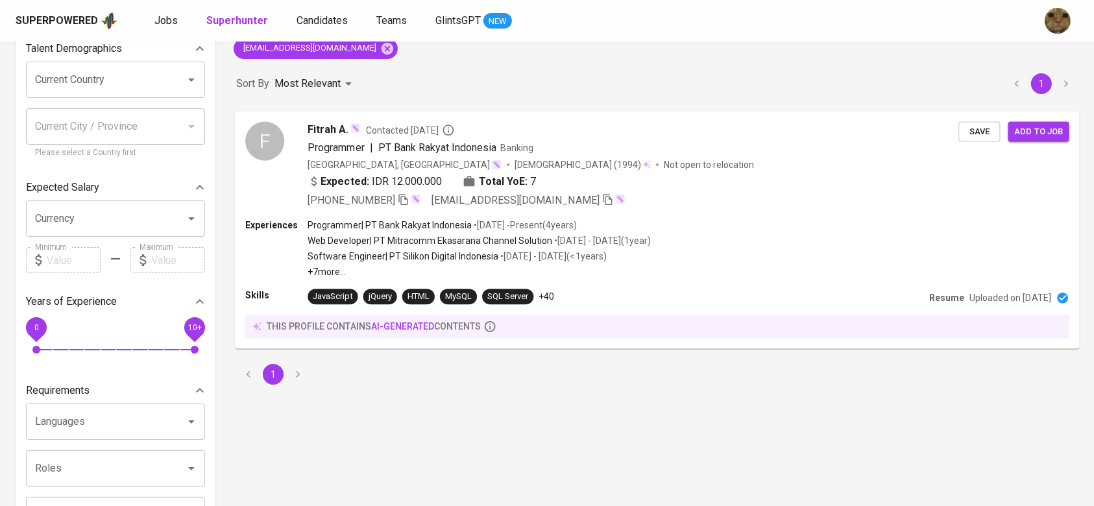
click at [616, 223] on div "Programmer | PT Bank Rakyat Indonesia • Aug 2021 - Present ( 4 years )" at bounding box center [479, 224] width 343 height 13
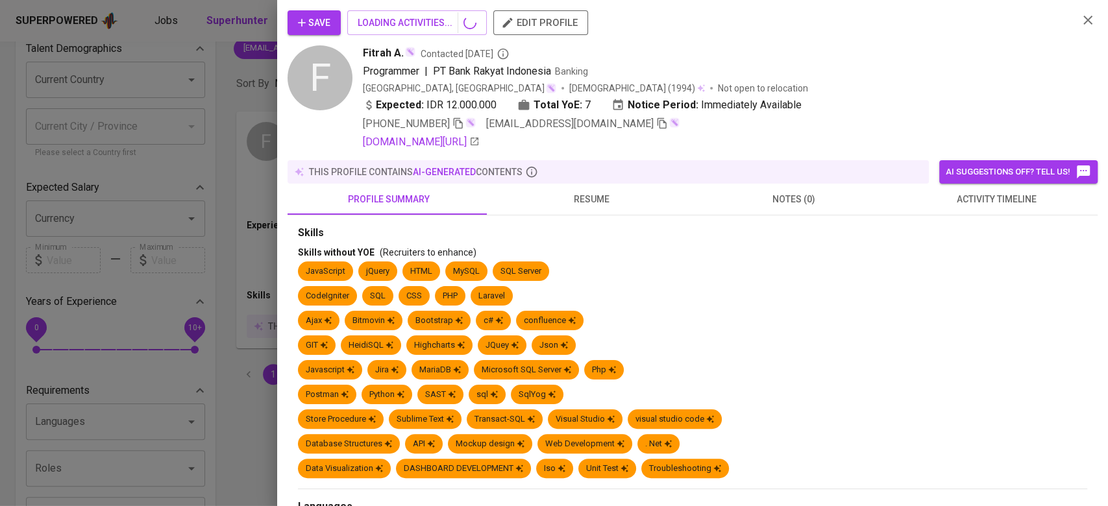
click at [596, 176] on div "this profile contains AI-generated contents" at bounding box center [608, 171] width 631 height 13
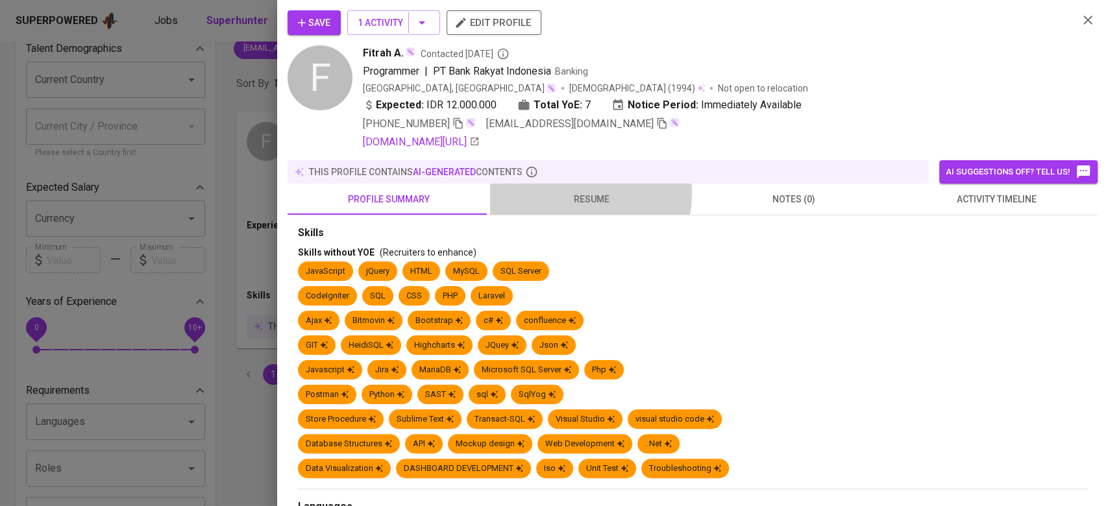
click at [572, 193] on span "resume" at bounding box center [591, 199] width 187 height 16
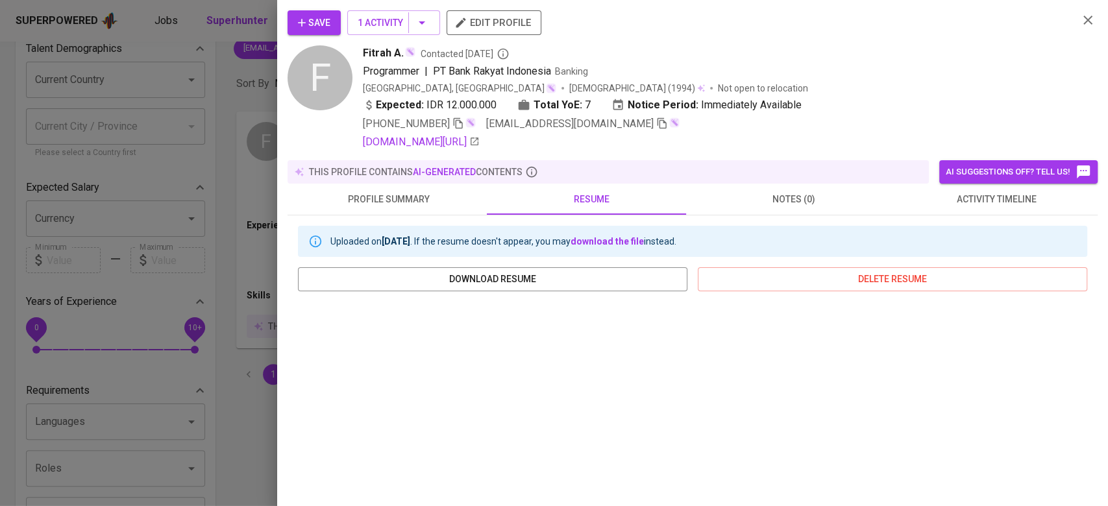
click at [292, 29] on button "Save" at bounding box center [313, 22] width 53 height 25
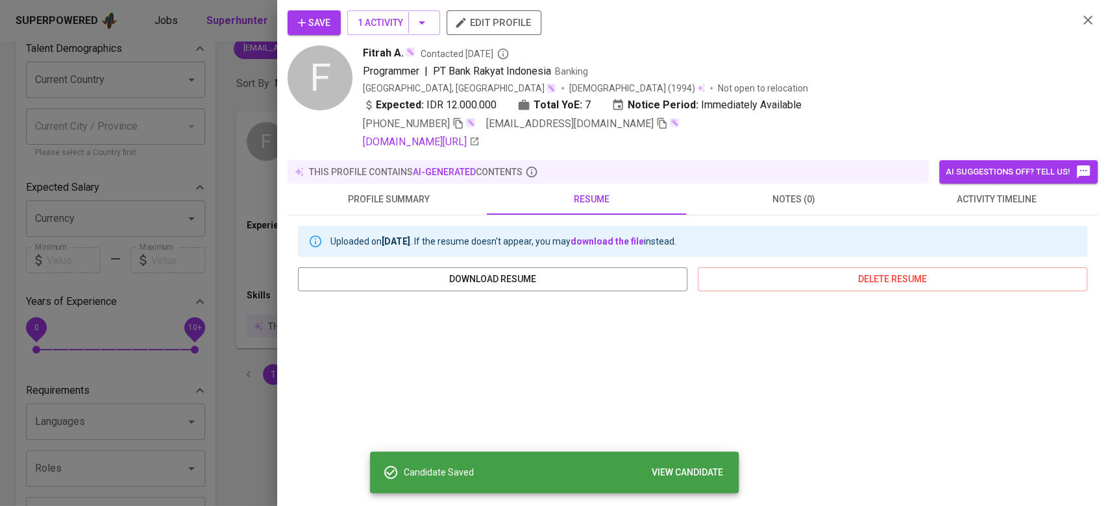
click at [234, 79] on div at bounding box center [554, 253] width 1108 height 506
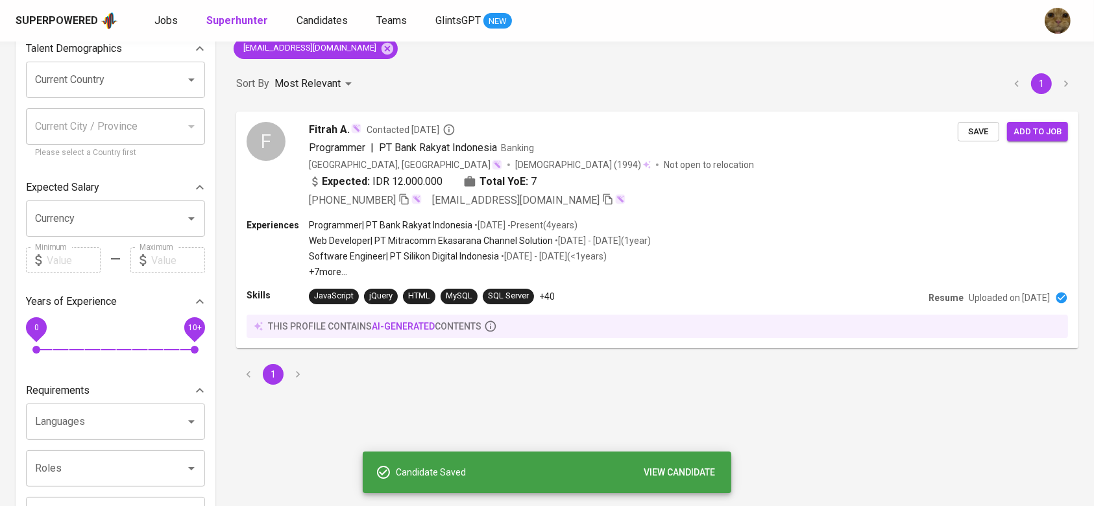
scroll to position [0, 0]
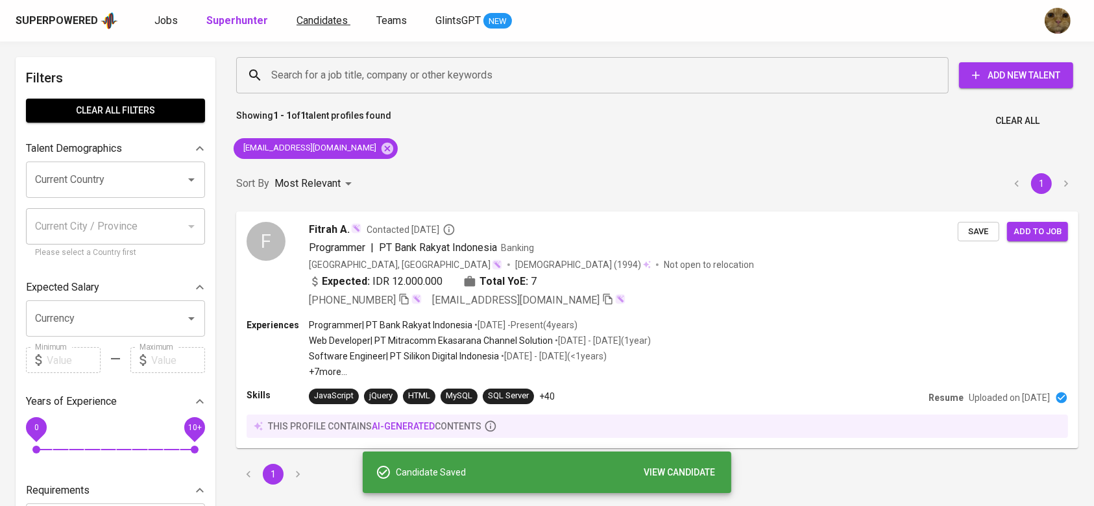
click at [311, 24] on span "Candidates" at bounding box center [322, 20] width 51 height 12
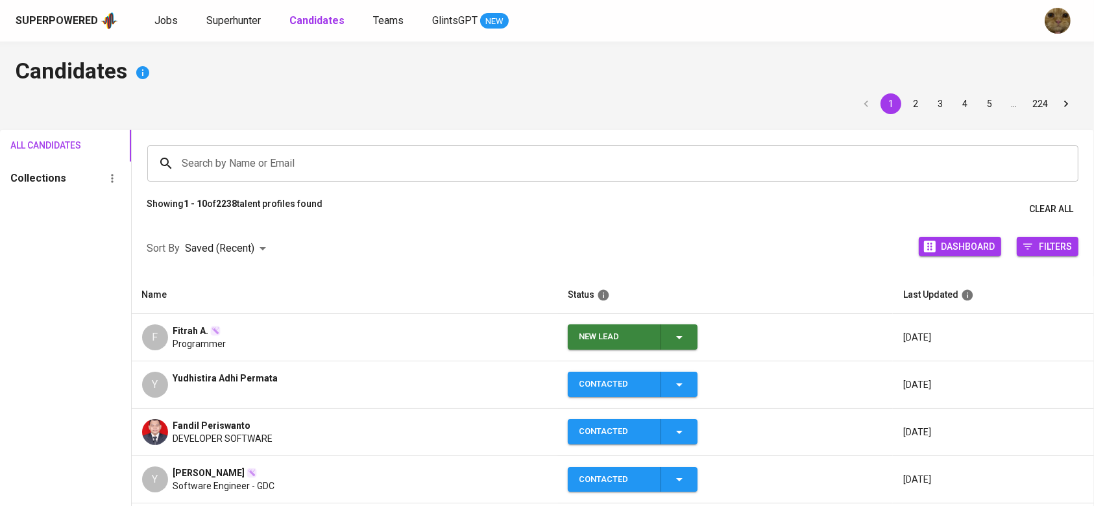
click at [674, 336] on button "New Lead" at bounding box center [633, 336] width 130 height 25
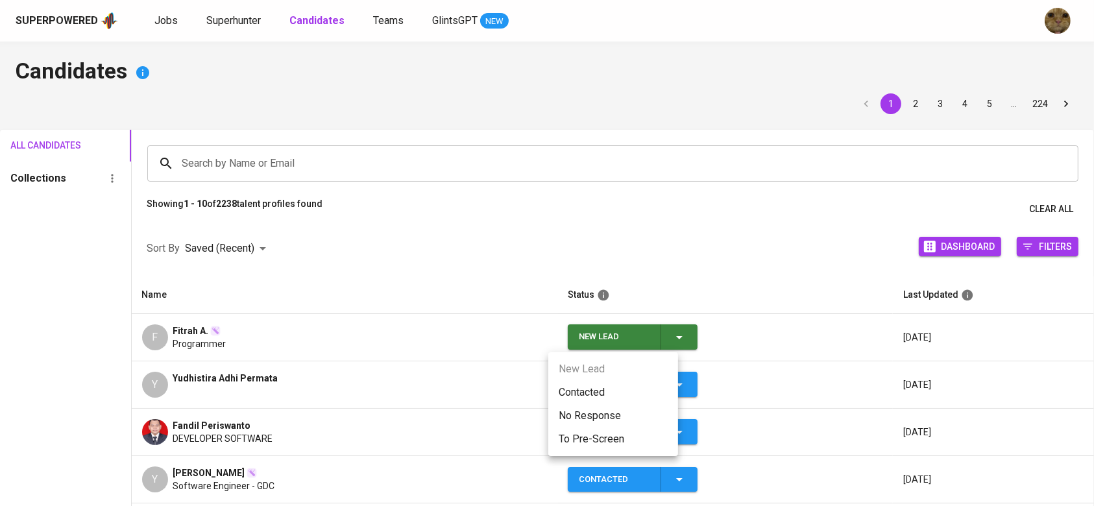
click at [586, 392] on li "Contacted" at bounding box center [613, 392] width 130 height 23
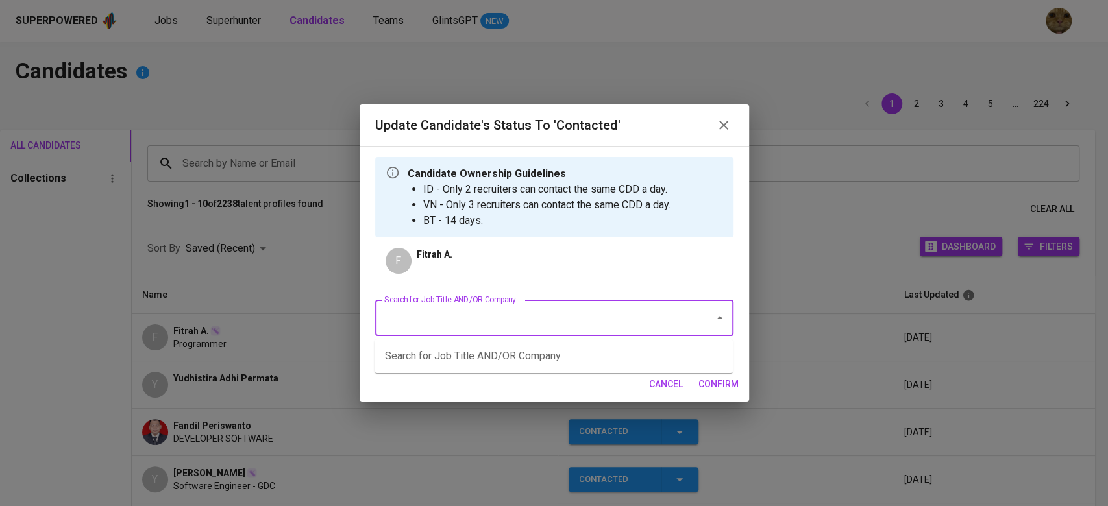
click at [467, 312] on input "Search for Job Title AND/OR Company" at bounding box center [536, 318] width 310 height 25
click at [436, 356] on li "RSM - Senior Developer (PayrollServe) (RSM - Singapore)" at bounding box center [553, 356] width 358 height 23
type input "rsm"
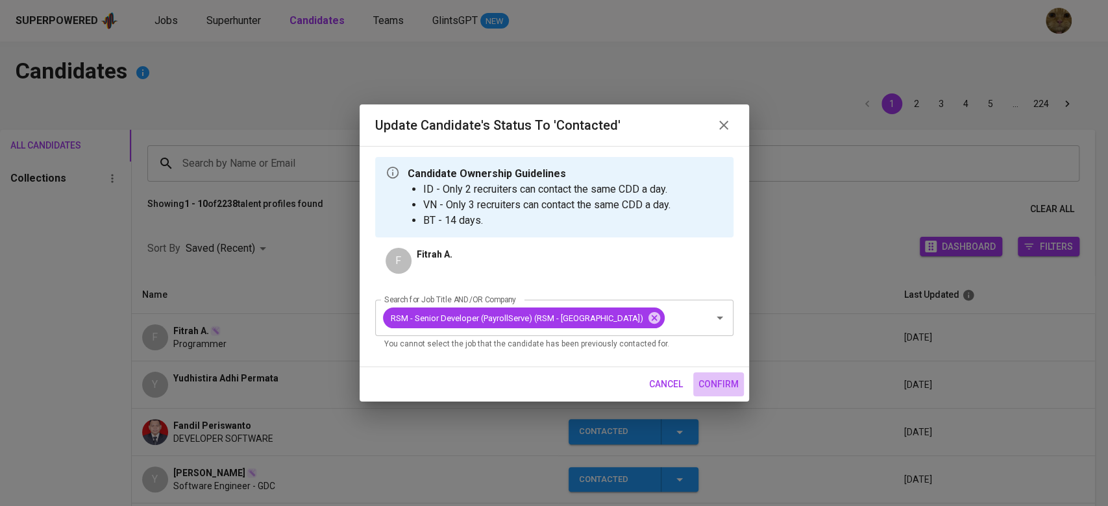
click at [694, 378] on button "confirm" at bounding box center [718, 384] width 51 height 24
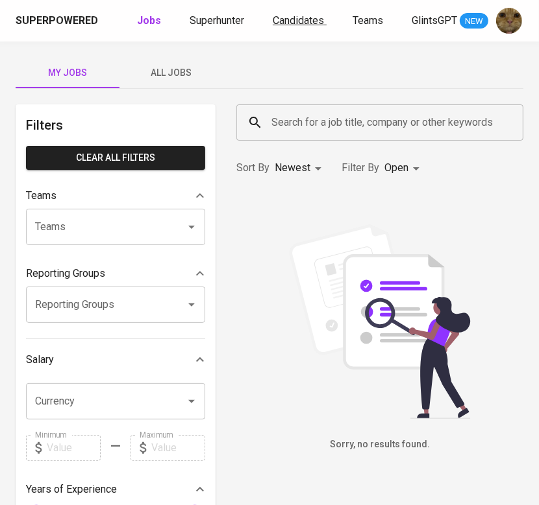
click at [295, 23] on span "Candidates" at bounding box center [298, 20] width 51 height 12
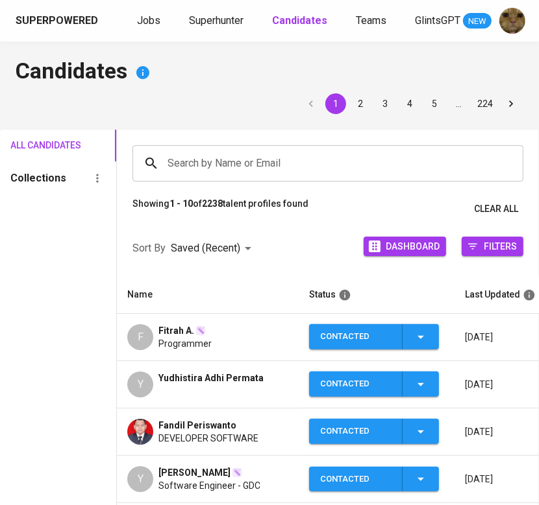
scroll to position [0, 10]
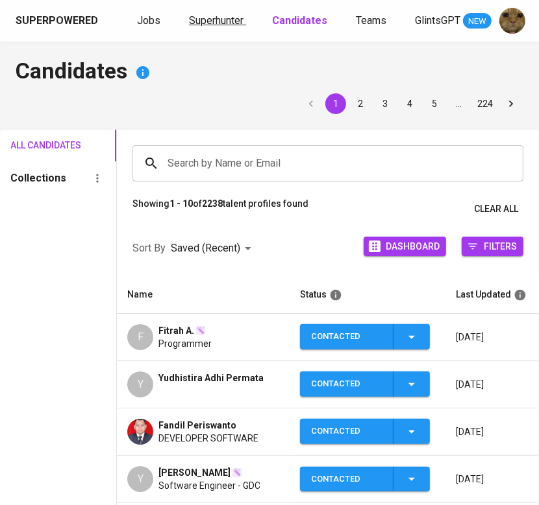
click at [210, 20] on span "Superhunter" at bounding box center [216, 20] width 55 height 12
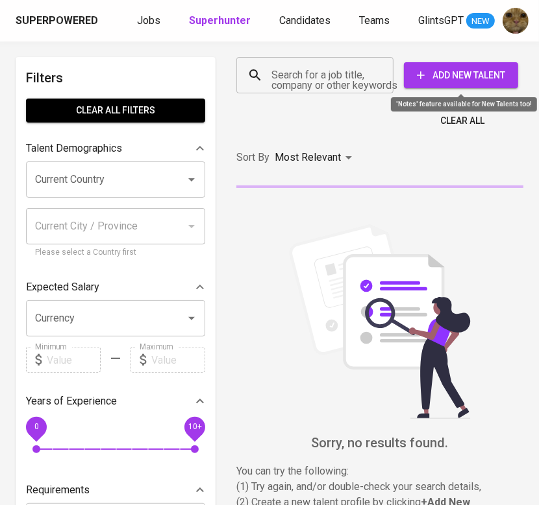
click at [468, 76] on span "Add New Talent" at bounding box center [460, 75] width 93 height 16
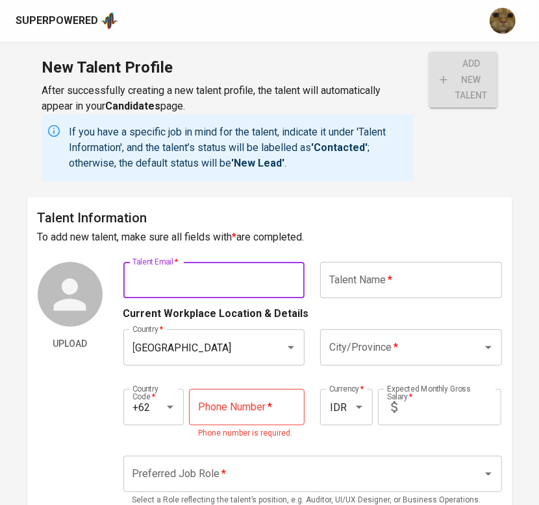
click at [218, 276] on input "text" at bounding box center [214, 280] width 182 height 36
type input "phua030699@gmail.com"
click at [369, 279] on input "text" at bounding box center [411, 280] width 182 height 36
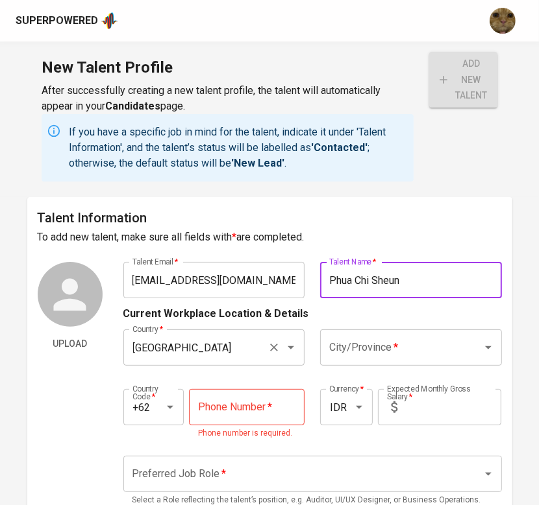
type input "Phua Chi Sheun"
click at [192, 358] on input "Indonesia" at bounding box center [196, 347] width 134 height 25
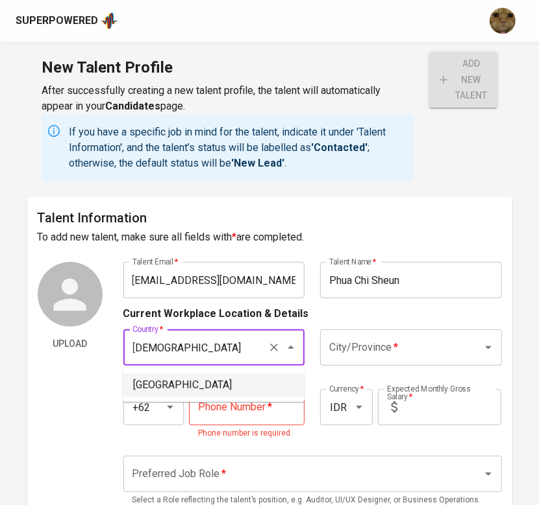
click at [171, 392] on li "Malaysia" at bounding box center [214, 385] width 182 height 23
type input "Malaysia"
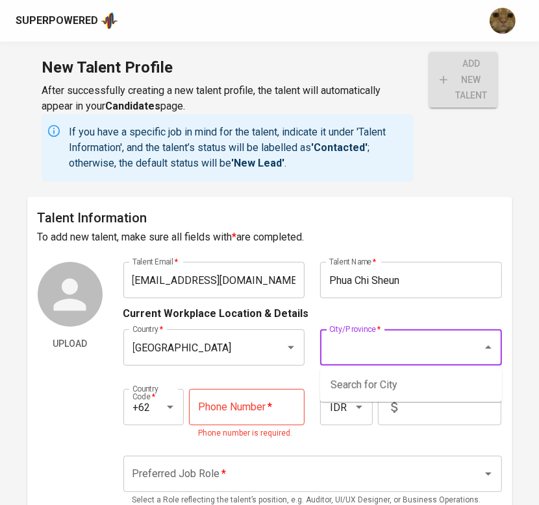
click at [391, 349] on input "City/Province   *" at bounding box center [393, 347] width 134 height 25
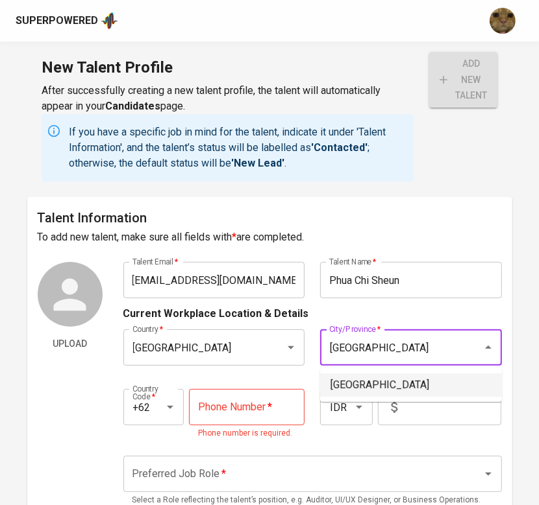
click at [372, 384] on li "Kuala Selangor" at bounding box center [411, 385] width 182 height 23
type input "Kuala Selangor"
click at [138, 403] on input "+62" at bounding box center [142, 407] width 26 height 25
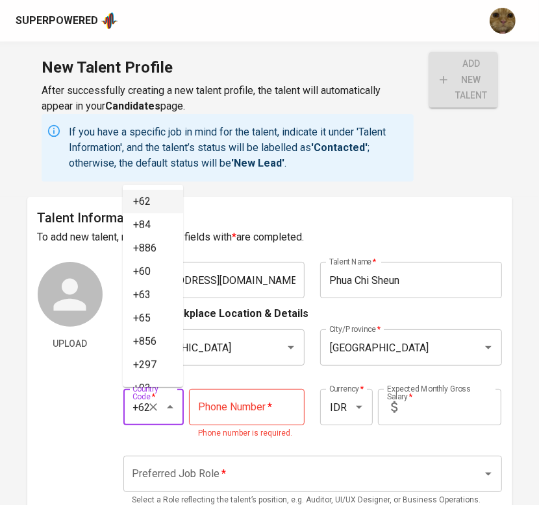
type input "0"
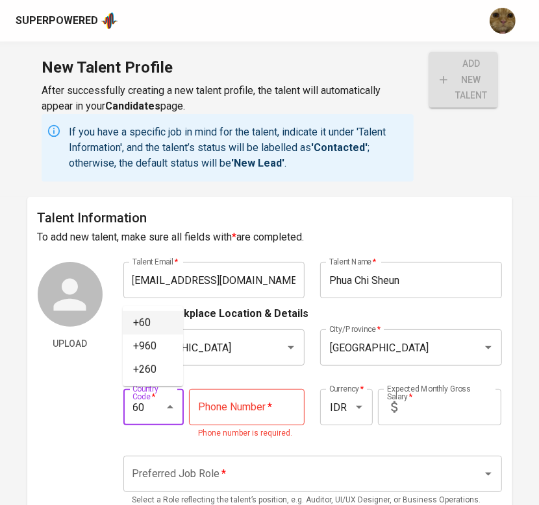
click at [139, 326] on li "+60" at bounding box center [153, 322] width 60 height 23
type input "+60"
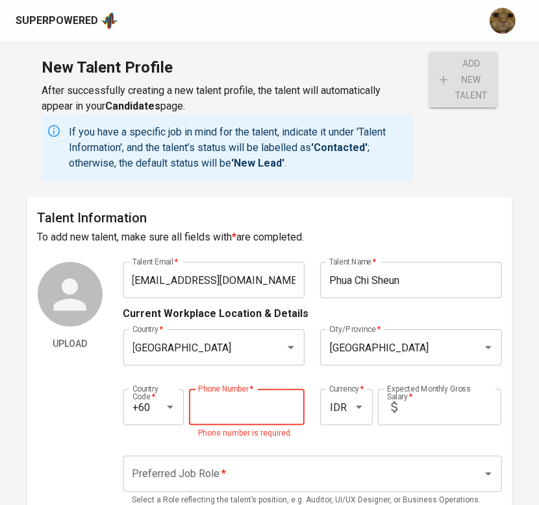
click at [216, 402] on input "tel" at bounding box center [246, 407] width 115 height 36
click at [348, 413] on div at bounding box center [350, 407] width 34 height 18
type input "81-578-2765"
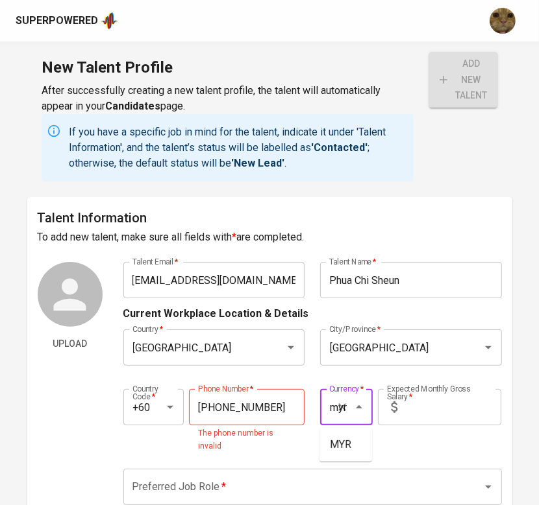
click at [343, 434] on li "MYR" at bounding box center [345, 444] width 53 height 23
type input "MYR"
click at [415, 419] on input "text" at bounding box center [451, 407] width 99 height 36
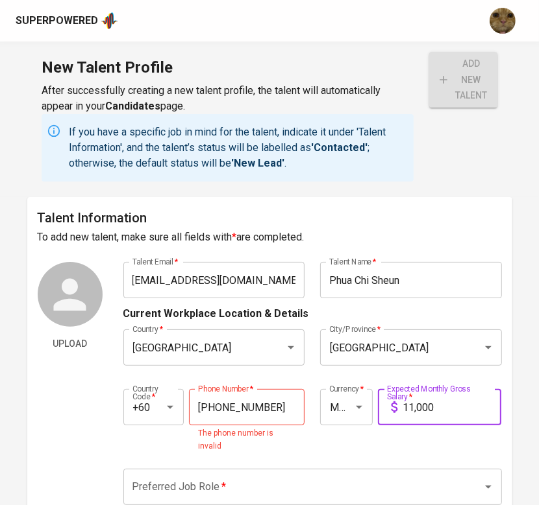
scroll to position [102, 0]
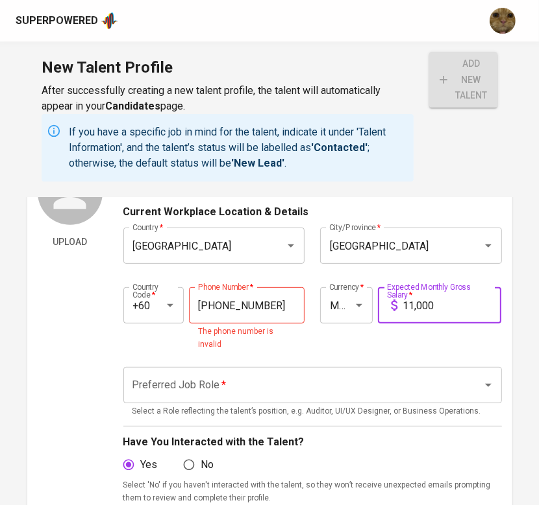
type input "11,000"
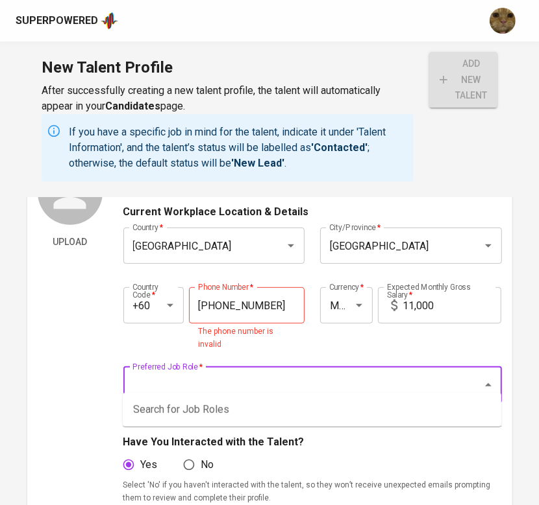
click at [233, 378] on input "Preferred Job Role   *" at bounding box center [294, 385] width 330 height 25
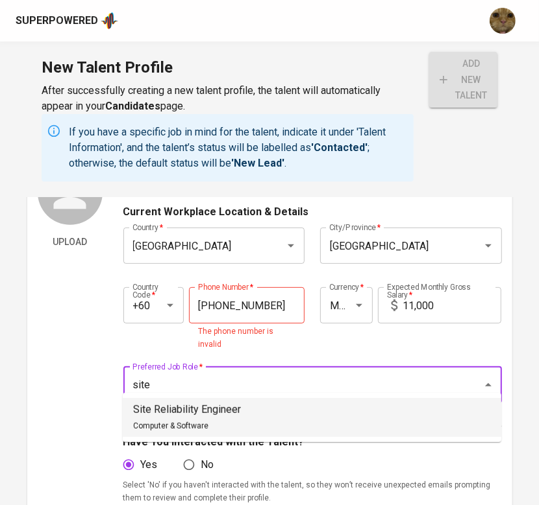
click at [184, 424] on span "Computer & Software" at bounding box center [170, 426] width 75 height 9
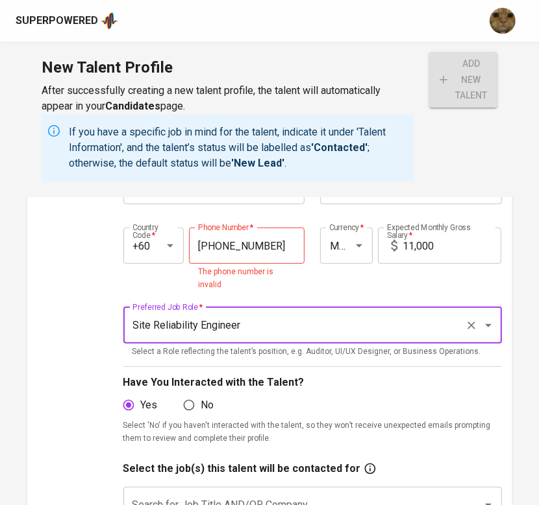
scroll to position [167, 0]
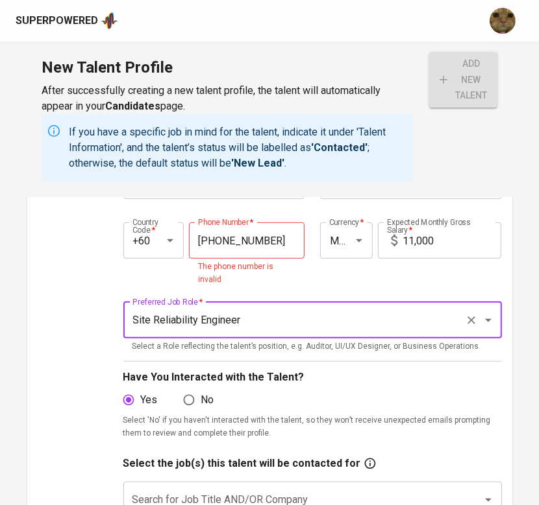
type input "Site Reliability Engineer"
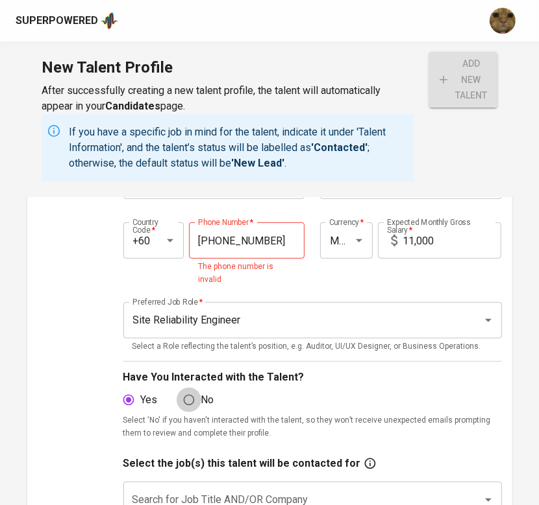
click at [188, 388] on input "No" at bounding box center [188, 400] width 25 height 25
radio input "true"
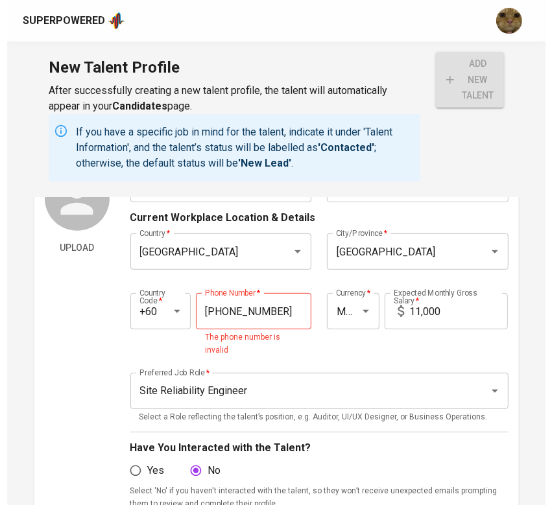
scroll to position [94, 0]
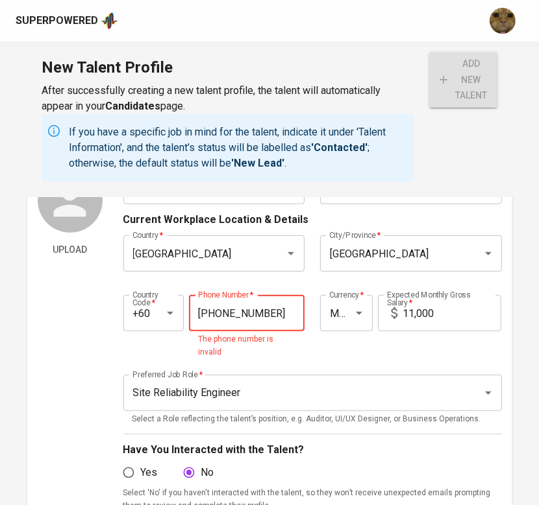
click at [249, 314] on input "81-578-2765" at bounding box center [246, 313] width 115 height 36
click at [208, 315] on input "81-578-2765" at bounding box center [246, 313] width 115 height 36
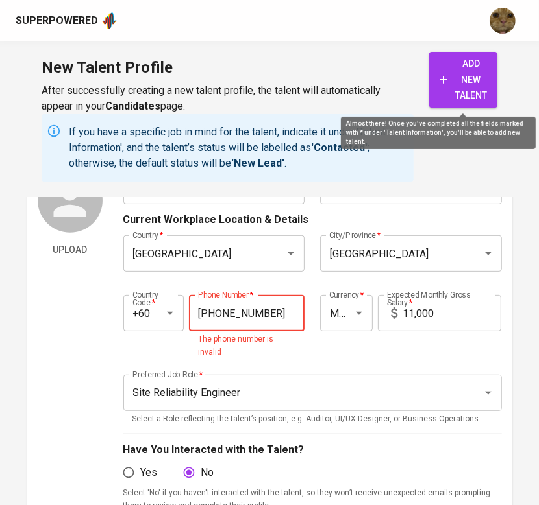
type input "85-782-765"
click at [481, 52] on button "add new talent" at bounding box center [463, 80] width 68 height 56
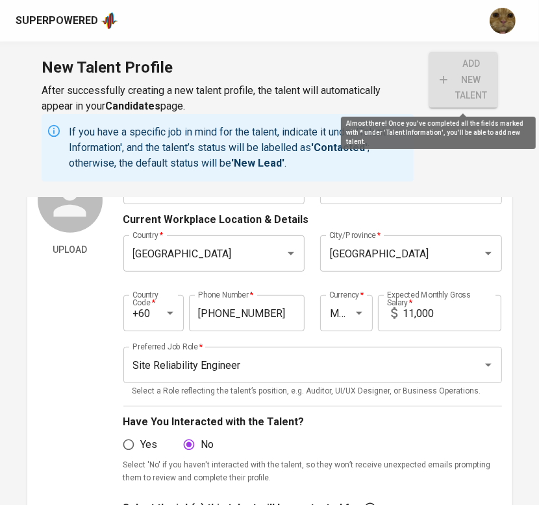
radio input "true"
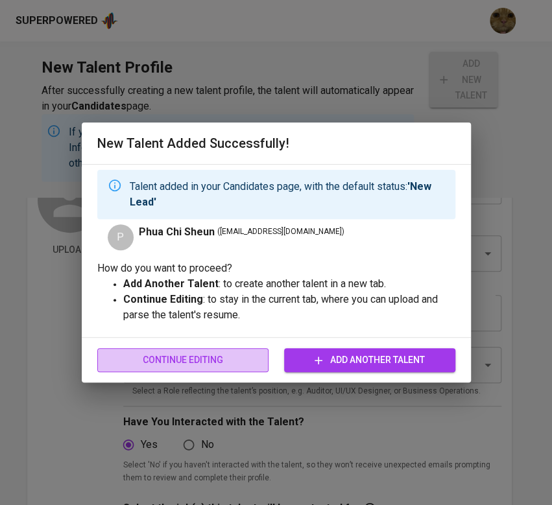
click at [158, 363] on span "Continue Editing" at bounding box center [183, 360] width 151 height 16
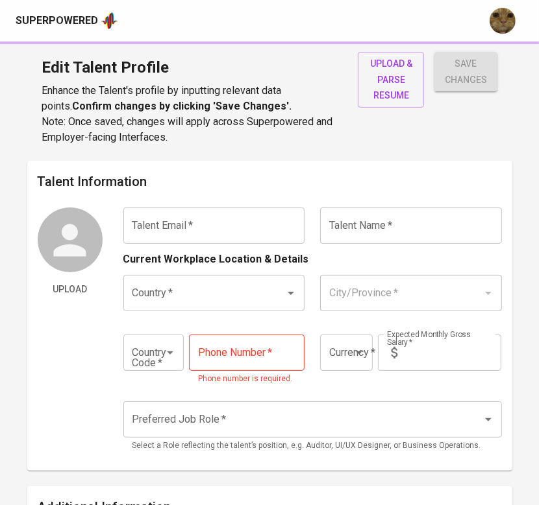
type input "phua030699@gmail.com"
type input "Phua Chi Sheun"
type input "Malaysia"
type input "Kuala Selangor"
type input "+60"
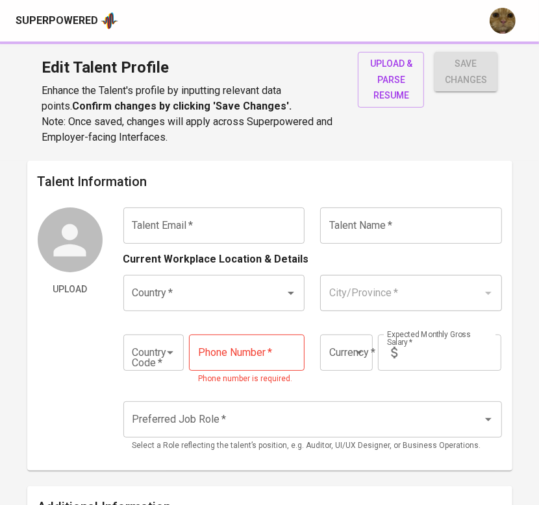
type input "85-782-765"
type input "MYR"
type input "11,000"
type input "Site Reliability Engineer"
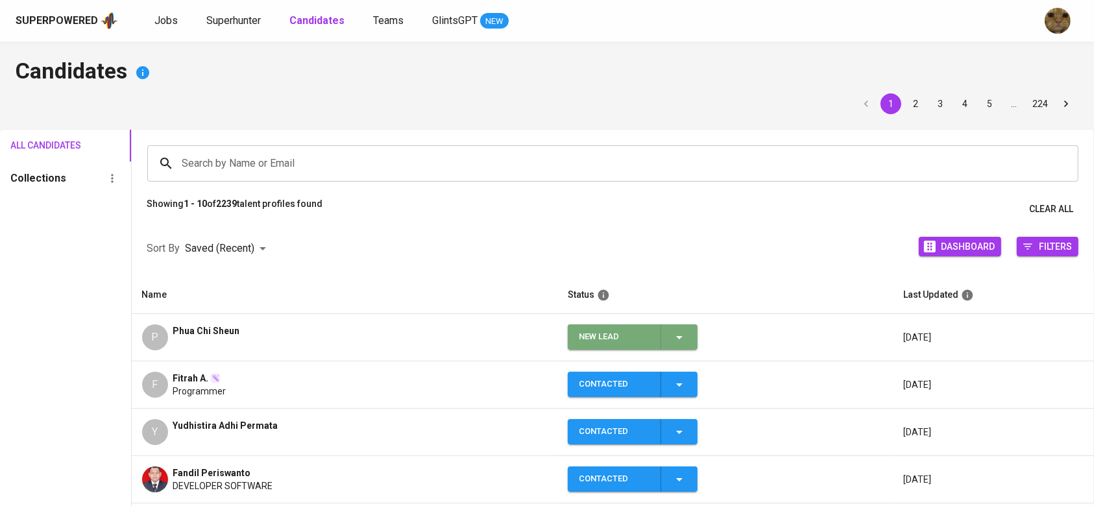
click at [651, 337] on div "New Lead" at bounding box center [633, 336] width 108 height 25
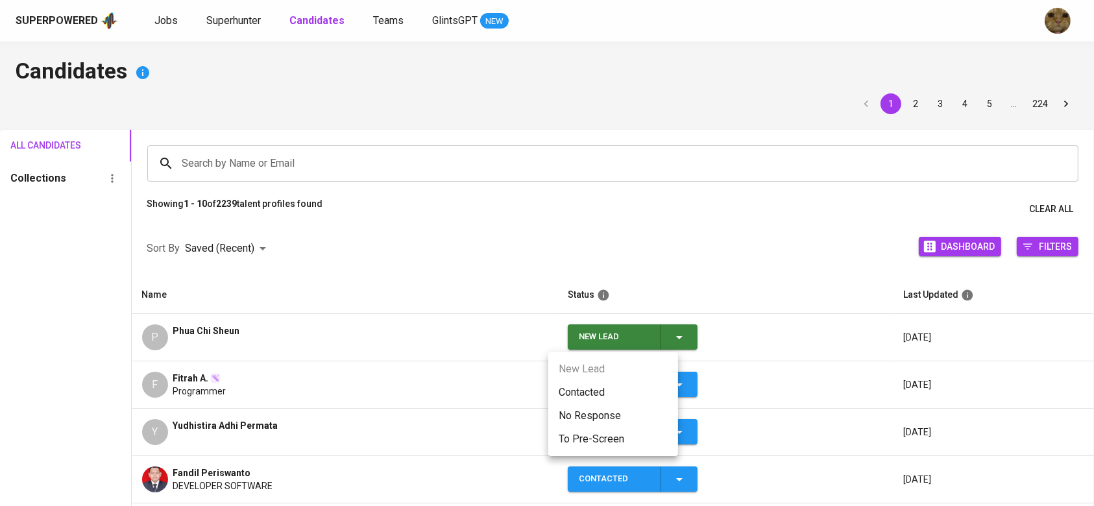
click at [609, 397] on li "Contacted" at bounding box center [613, 392] width 130 height 23
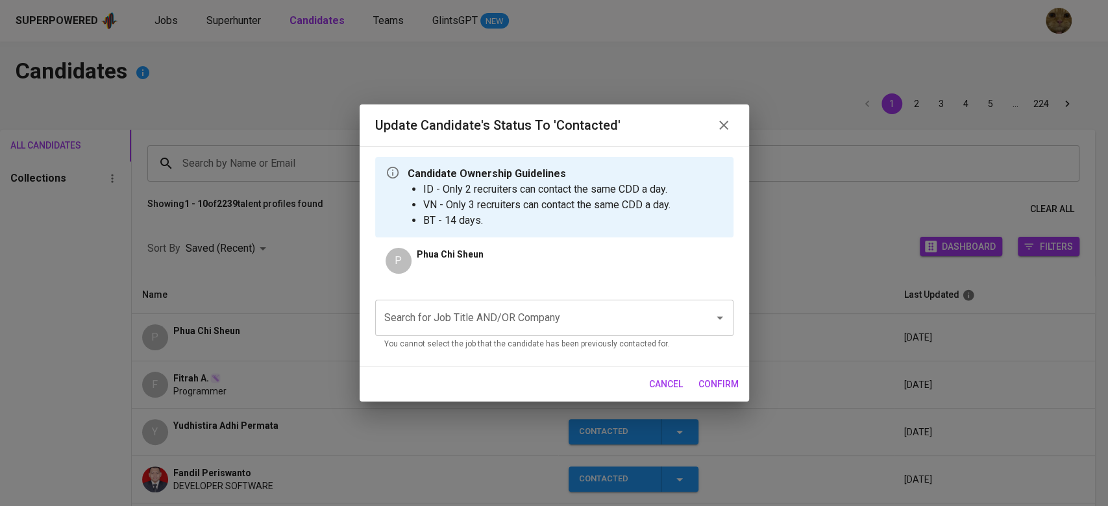
click at [476, 302] on div "Search for Job Title AND/OR Company" at bounding box center [554, 318] width 358 height 36
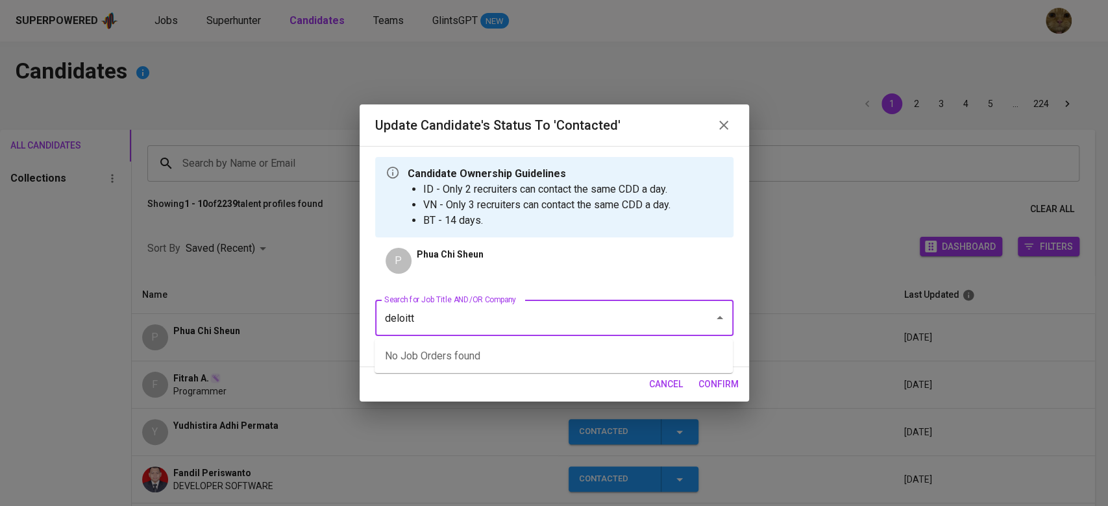
type input "deloitte"
type input "site"
type input "deloitte"
click at [481, 356] on li "Senior Software Engineer (MATRIXX Software Inc)" at bounding box center [553, 356] width 358 height 23
type input "matrixx"
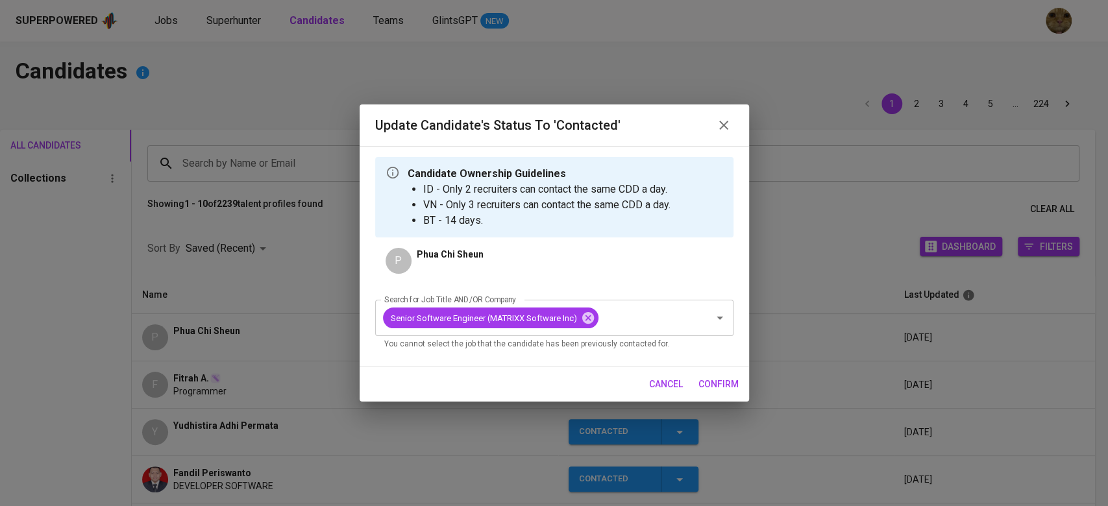
click at [707, 379] on span "confirm" at bounding box center [718, 384] width 40 height 16
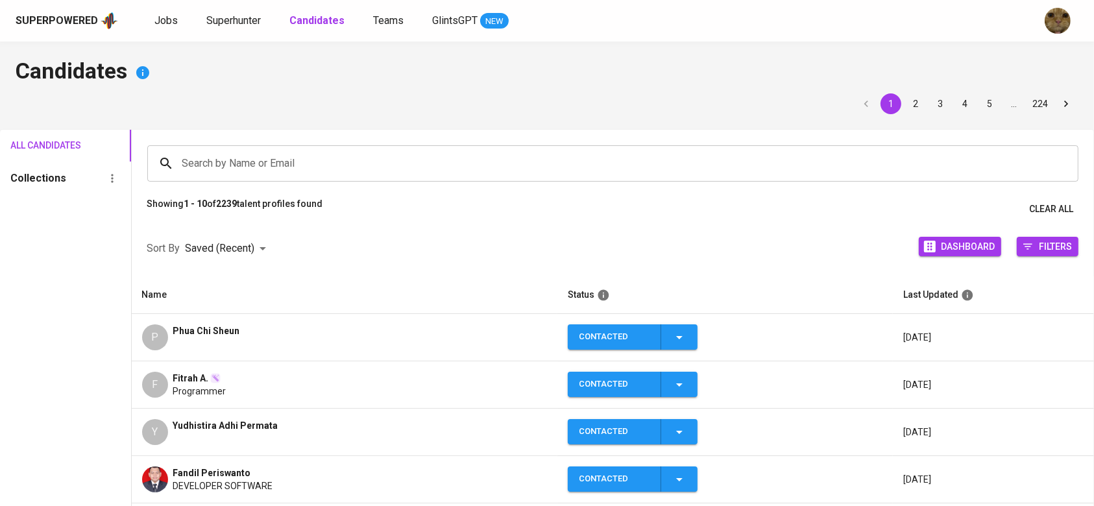
click at [289, 304] on th "Name" at bounding box center [345, 295] width 426 height 38
click at [296, 336] on div "P Phua Chi Sheun" at bounding box center [345, 337] width 406 height 26
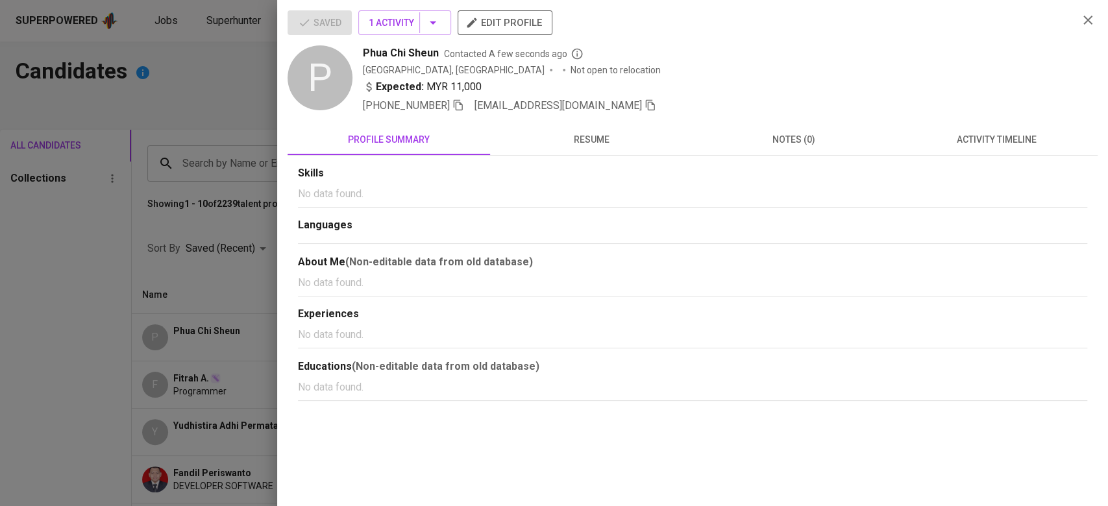
click at [644, 107] on icon "button" at bounding box center [650, 105] width 12 height 12
click at [452, 106] on icon "button" at bounding box center [458, 105] width 12 height 12
